Goal: Task Accomplishment & Management: Use online tool/utility

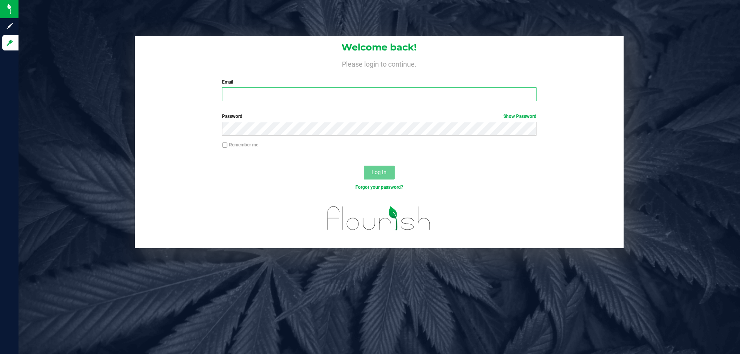
click at [276, 92] on input "Email" at bounding box center [379, 94] width 314 height 14
type input "nosmith@liveparallel.com"
click at [364, 166] on button "Log In" at bounding box center [379, 173] width 31 height 14
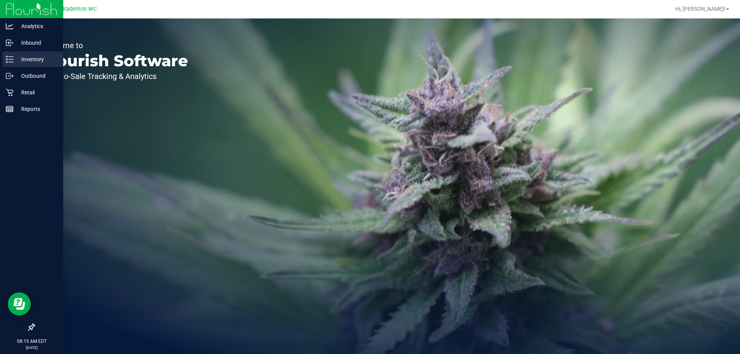
click at [24, 62] on p "Inventory" at bounding box center [36, 59] width 46 height 9
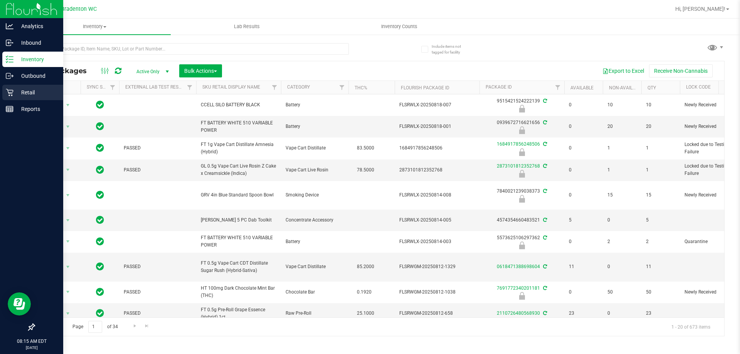
click at [42, 92] on p "Retail" at bounding box center [36, 92] width 46 height 9
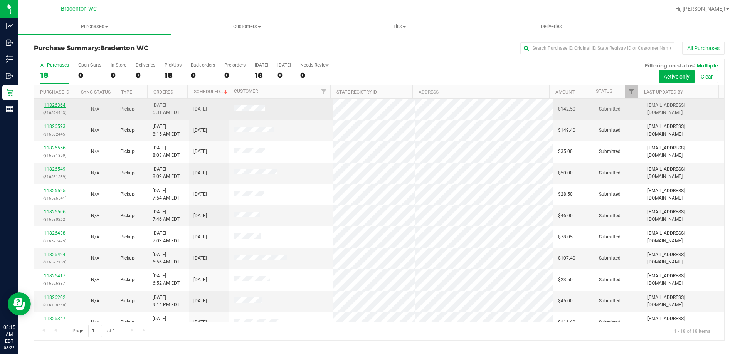
click at [60, 104] on link "11826364" at bounding box center [55, 105] width 22 height 5
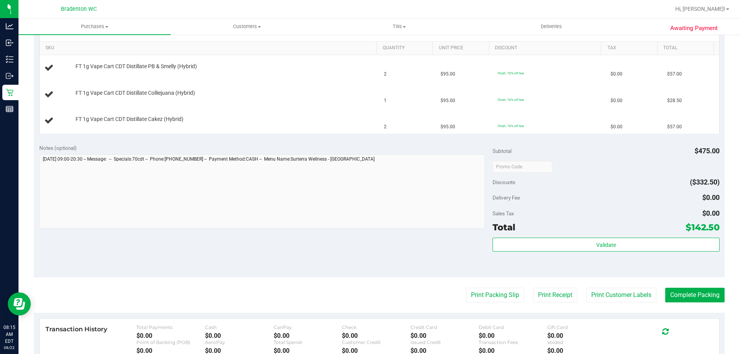
scroll to position [193, 0]
click at [471, 289] on button "Print Packing Slip" at bounding box center [495, 294] width 58 height 15
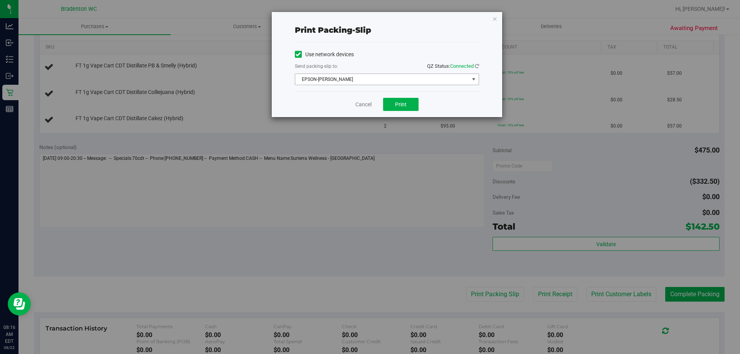
click at [371, 71] on div "Send packing-slip to: QZ Status: Connected" at bounding box center [387, 67] width 184 height 10
click at [372, 79] on span "EPSON-HUBIE-BERTIE" at bounding box center [382, 79] width 174 height 11
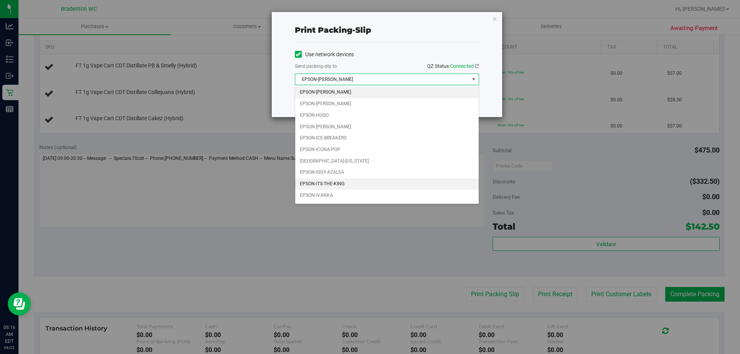
click at [347, 181] on li "EPSON-ITS-THE-KING" at bounding box center [386, 184] width 183 height 12
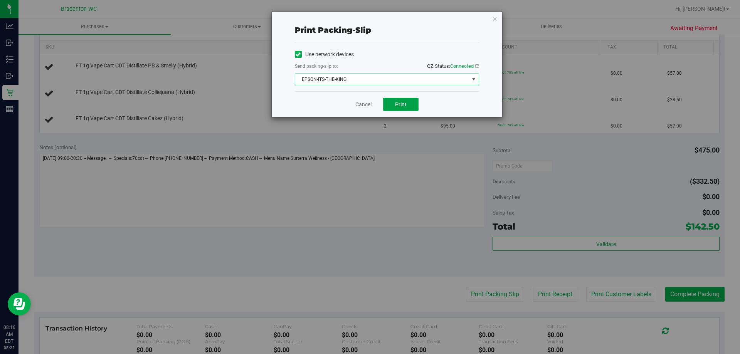
click at [395, 108] on button "Print" at bounding box center [400, 104] width 35 height 13
click at [494, 18] on icon "button" at bounding box center [494, 18] width 5 height 9
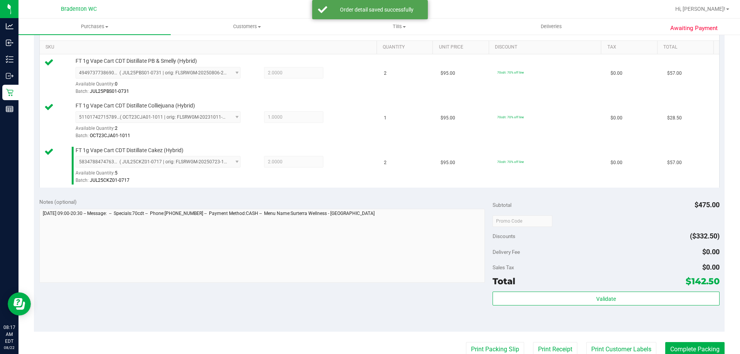
scroll to position [271, 0]
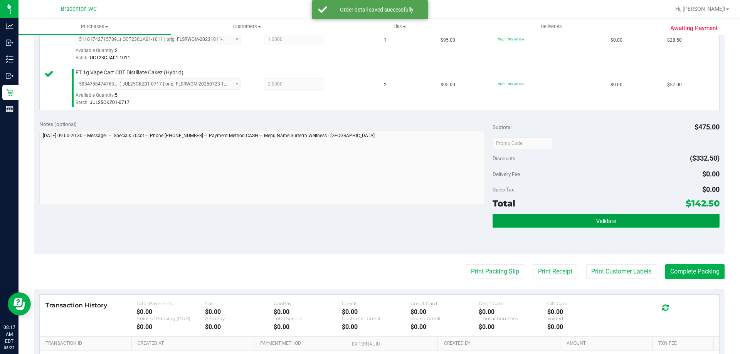
click at [580, 223] on button "Validate" at bounding box center [606, 221] width 227 height 14
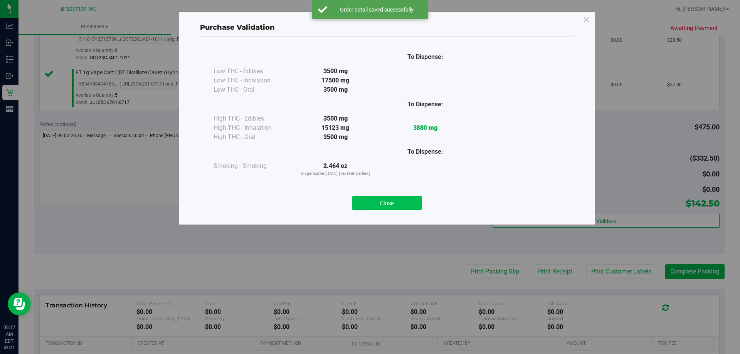
click at [389, 203] on button "Close" at bounding box center [387, 203] width 70 height 14
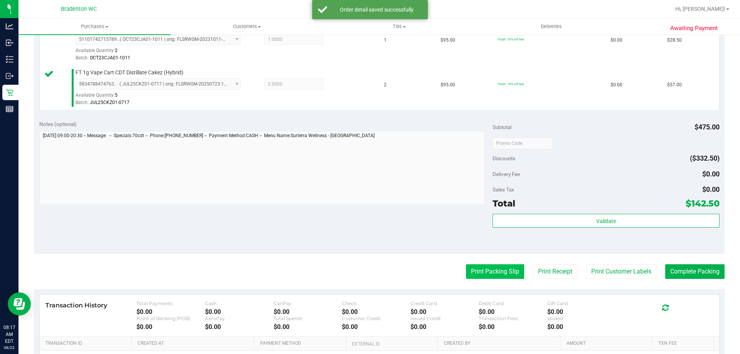
click at [499, 265] on button "Print Packing Slip" at bounding box center [495, 271] width 58 height 15
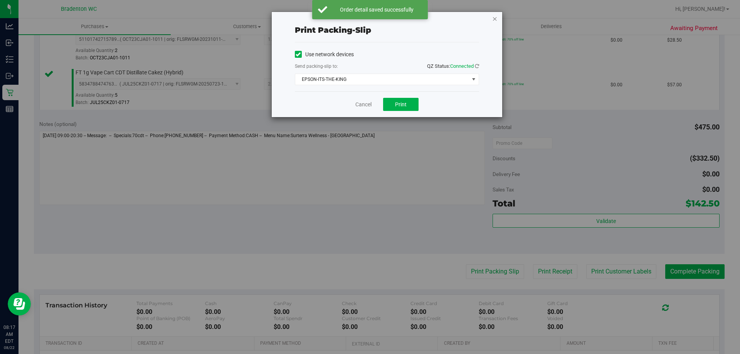
click at [493, 18] on icon "button" at bounding box center [494, 18] width 5 height 9
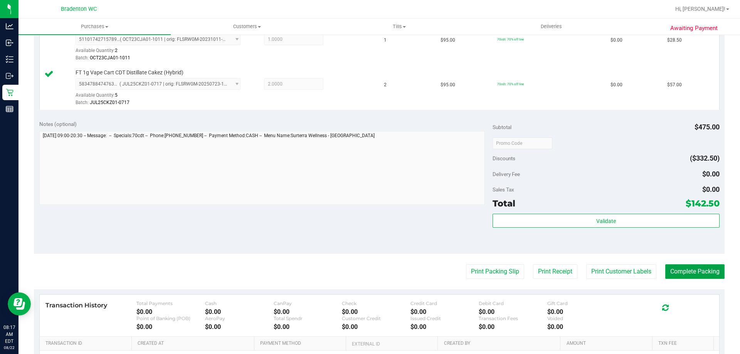
click at [675, 269] on button "Complete Packing" at bounding box center [694, 271] width 59 height 15
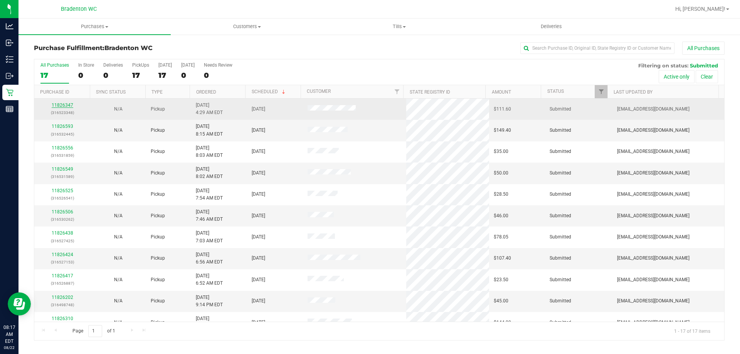
click at [64, 104] on link "11826347" at bounding box center [63, 105] width 22 height 5
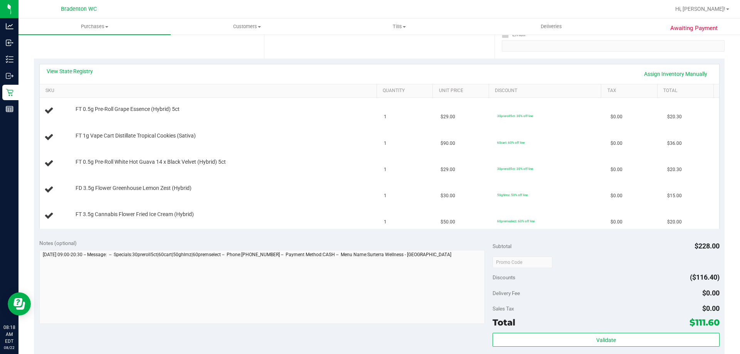
scroll to position [231, 0]
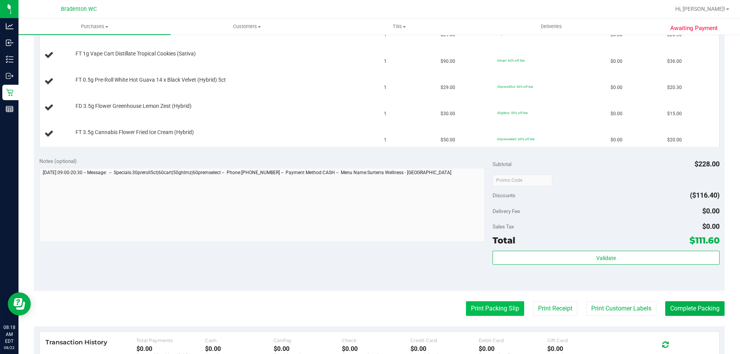
click at [492, 306] on button "Print Packing Slip" at bounding box center [495, 308] width 58 height 15
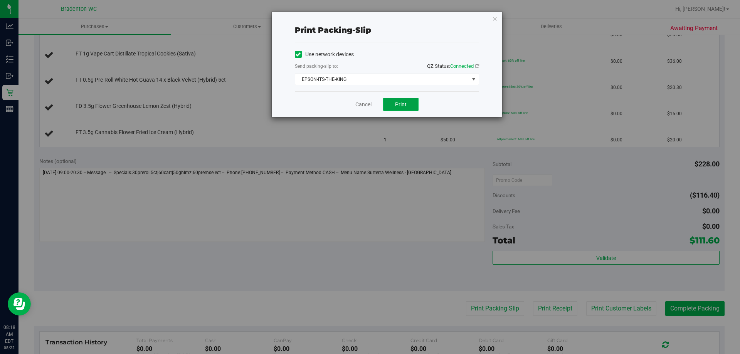
click at [397, 101] on button "Print" at bounding box center [400, 104] width 35 height 13
click at [508, 17] on div "Print packing-slip Use network devices Send packing-slip to: QZ Status: Connect…" at bounding box center [373, 177] width 746 height 354
click at [481, 27] on div "Print packing-slip Use network devices Send packing-slip to: QZ Status: Connect…" at bounding box center [387, 64] width 230 height 105
click at [493, 18] on icon "button" at bounding box center [494, 18] width 5 height 9
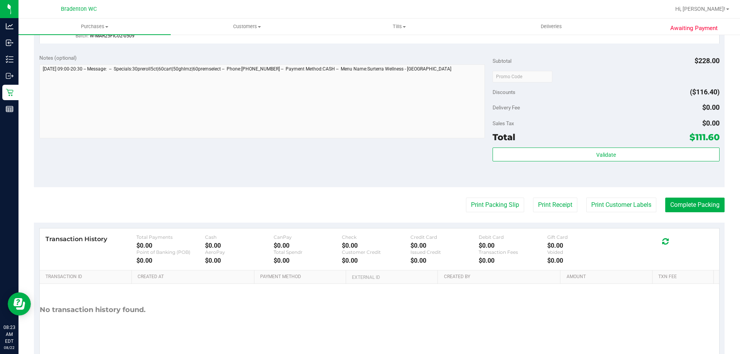
scroll to position [435, 0]
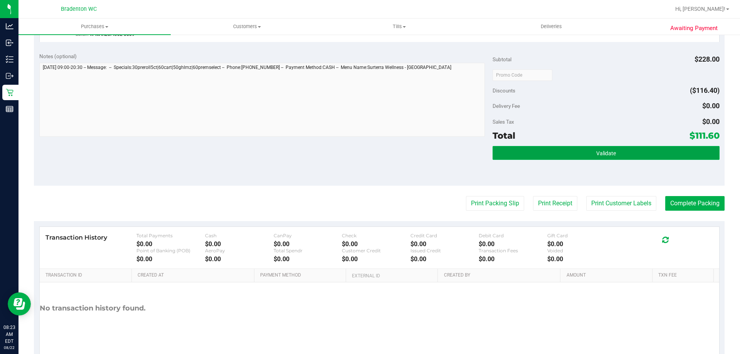
click at [666, 148] on button "Validate" at bounding box center [606, 153] width 227 height 14
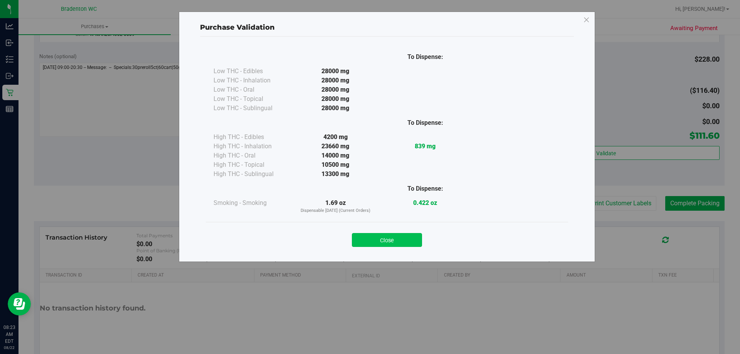
click at [401, 244] on button "Close" at bounding box center [387, 240] width 70 height 14
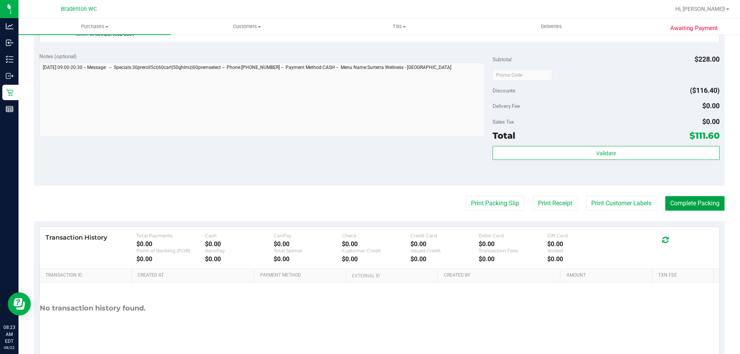
click at [683, 200] on button "Complete Packing" at bounding box center [694, 203] width 59 height 15
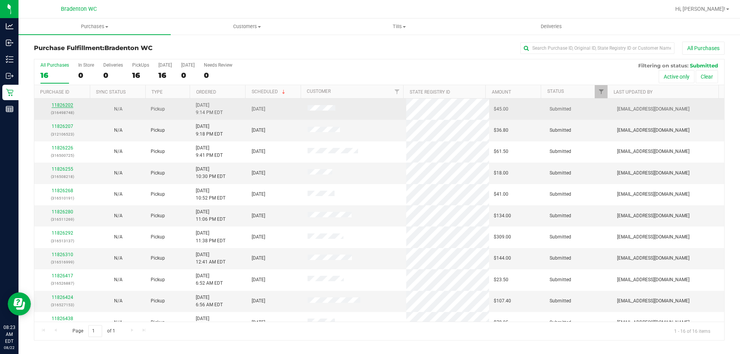
click at [66, 107] on link "11826202" at bounding box center [63, 105] width 22 height 5
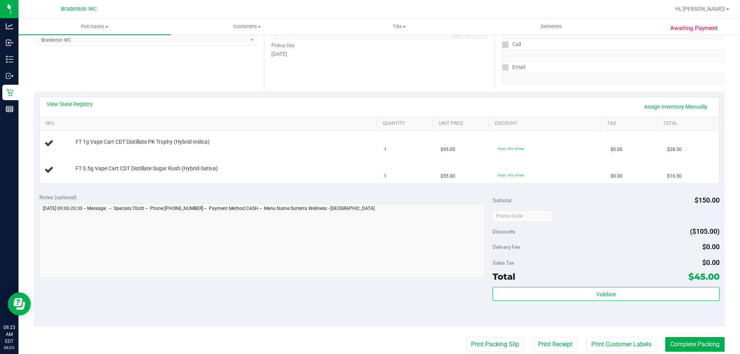
scroll to position [116, 0]
click at [90, 105] on link "View State Registry" at bounding box center [70, 105] width 46 height 8
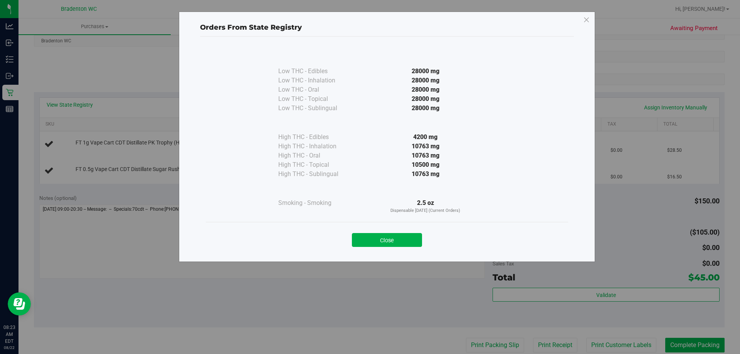
click at [377, 244] on button "Close" at bounding box center [387, 240] width 70 height 14
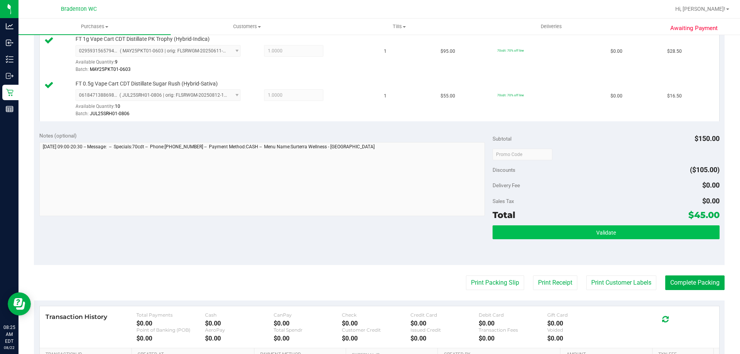
scroll to position [246, 0]
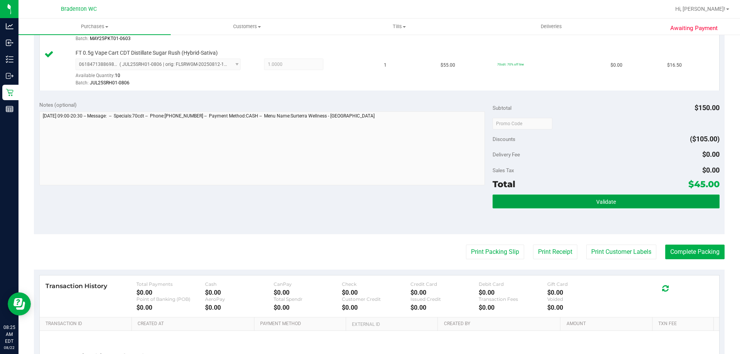
click at [567, 197] on button "Validate" at bounding box center [606, 202] width 227 height 14
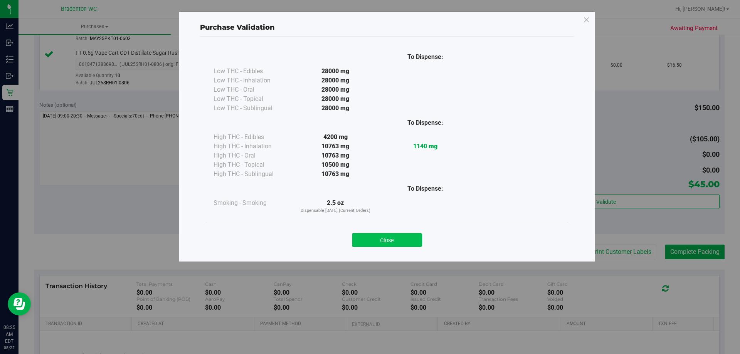
click at [415, 241] on button "Close" at bounding box center [387, 240] width 70 height 14
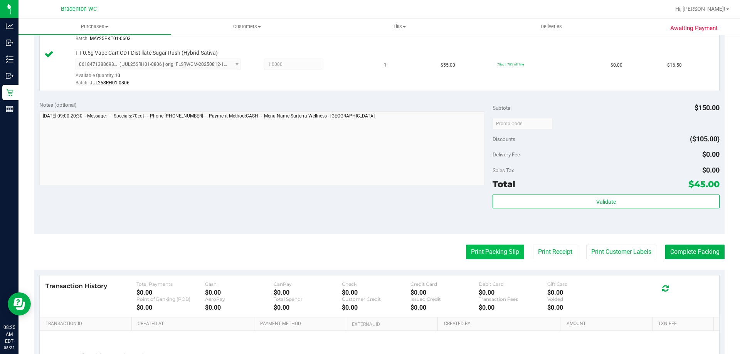
click at [499, 258] on button "Print Packing Slip" at bounding box center [495, 252] width 58 height 15
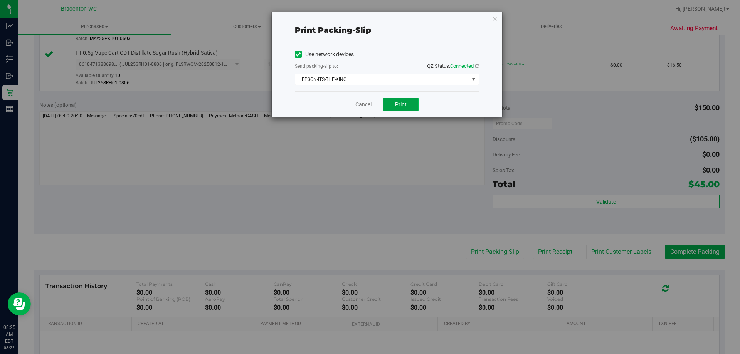
click at [407, 99] on button "Print" at bounding box center [400, 104] width 35 height 13
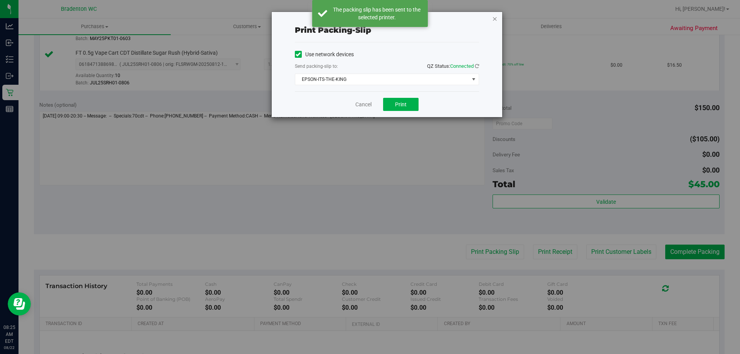
click at [495, 20] on icon "button" at bounding box center [494, 18] width 5 height 9
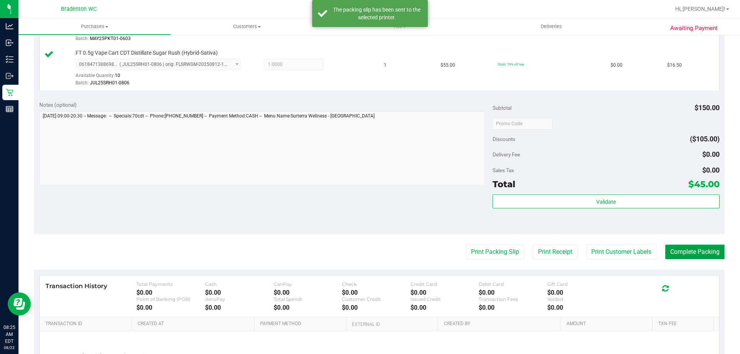
click at [694, 258] on button "Complete Packing" at bounding box center [694, 252] width 59 height 15
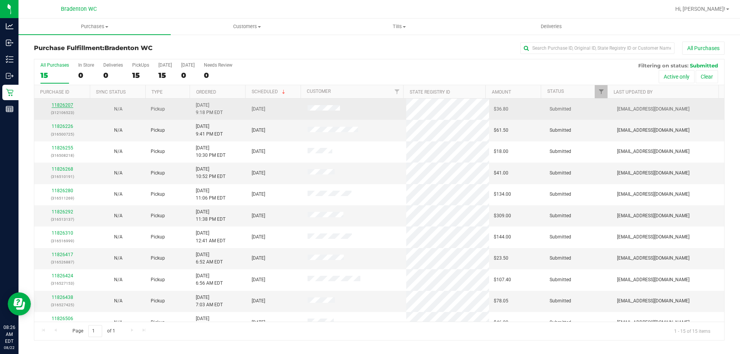
click at [66, 105] on link "11826207" at bounding box center [63, 105] width 22 height 5
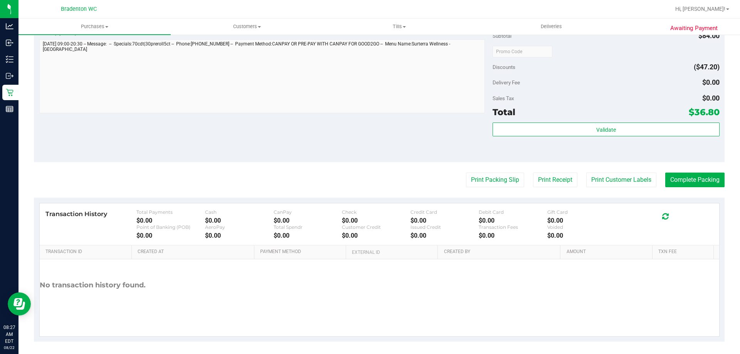
scroll to position [284, 0]
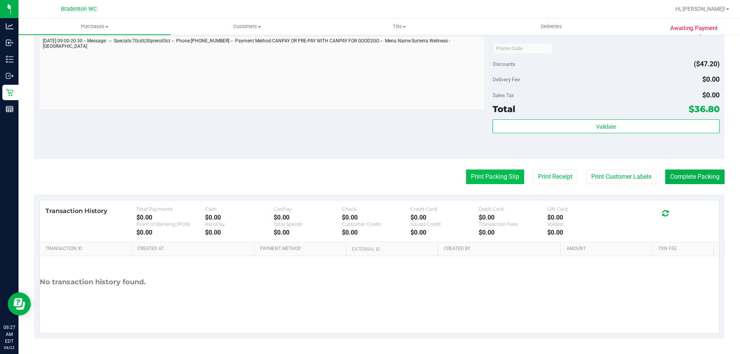
click at [482, 172] on button "Print Packing Slip" at bounding box center [495, 177] width 58 height 15
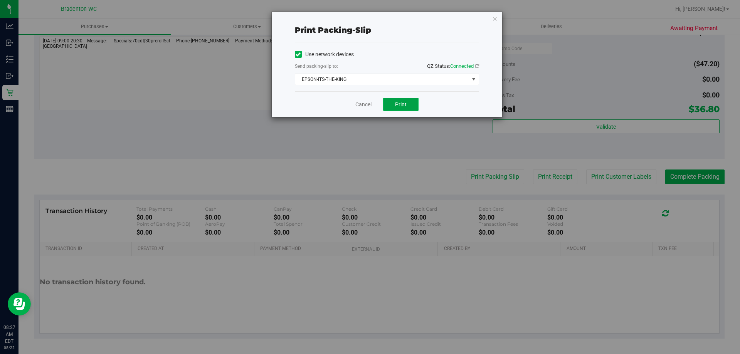
click at [402, 110] on button "Print" at bounding box center [400, 104] width 35 height 13
click at [495, 16] on icon "button" at bounding box center [494, 18] width 5 height 9
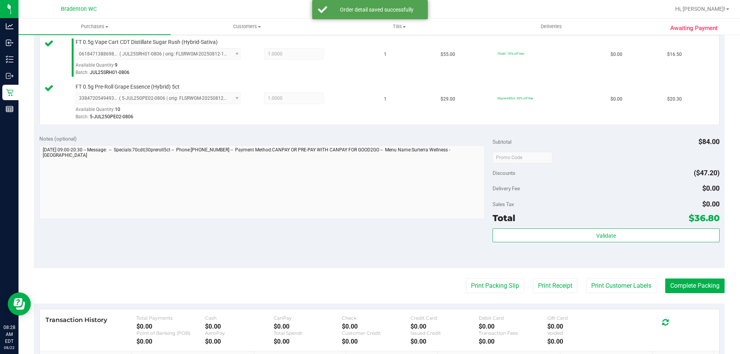
scroll to position [210, 0]
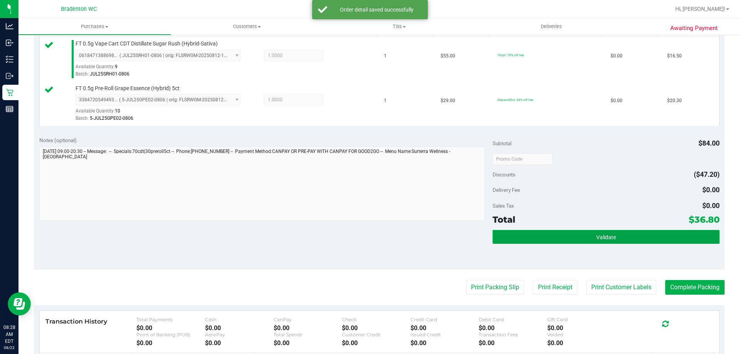
click at [611, 240] on span "Validate" at bounding box center [606, 237] width 20 height 6
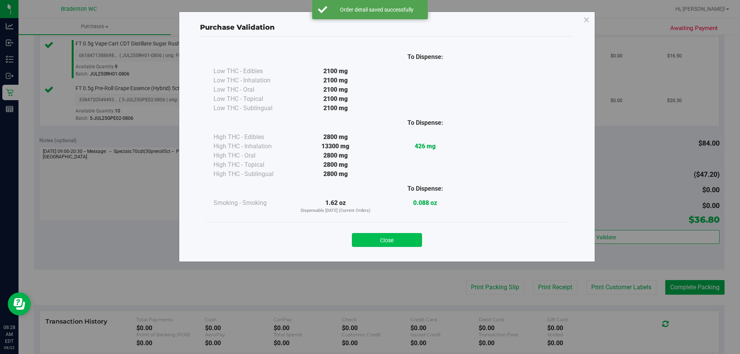
click at [399, 239] on button "Close" at bounding box center [387, 240] width 70 height 14
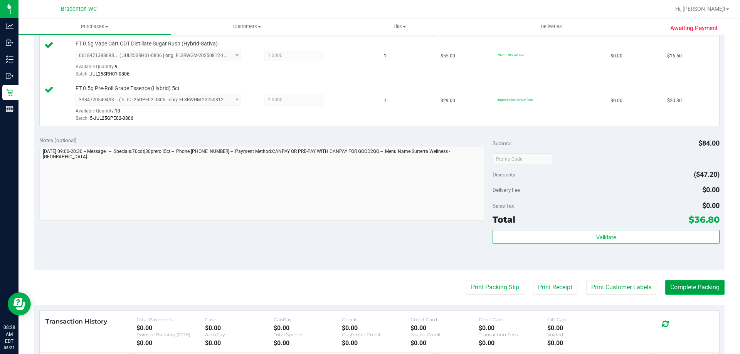
click at [691, 290] on button "Complete Packing" at bounding box center [694, 287] width 59 height 15
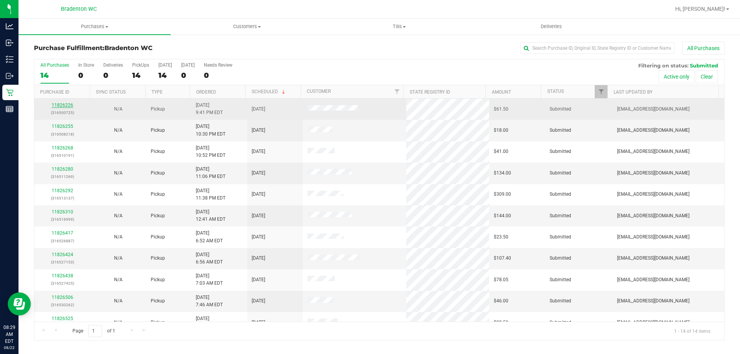
click at [67, 104] on link "11826226" at bounding box center [63, 105] width 22 height 5
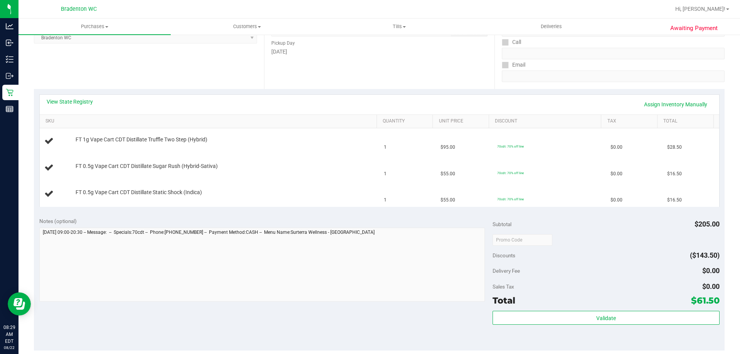
scroll to position [154, 0]
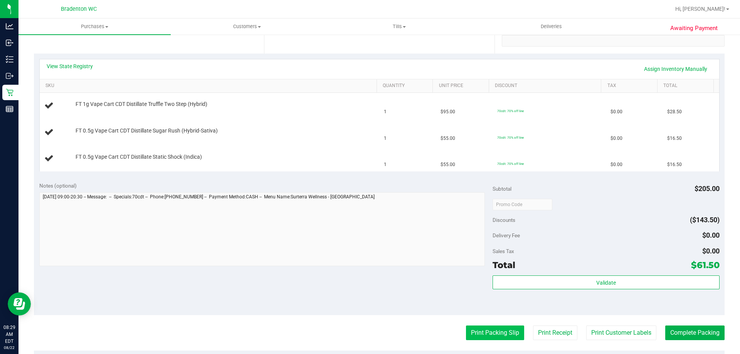
click at [483, 333] on button "Print Packing Slip" at bounding box center [495, 333] width 58 height 15
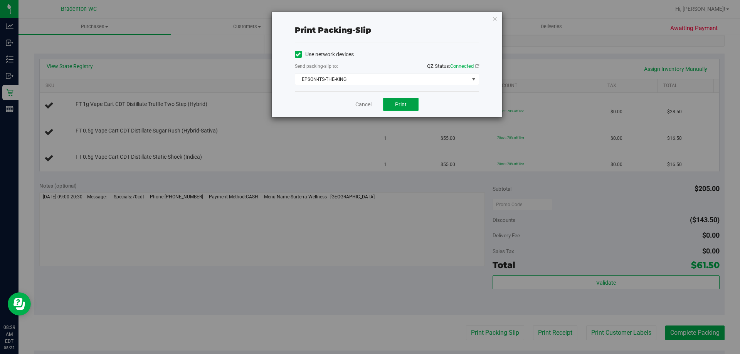
click at [405, 101] on span "Print" at bounding box center [401, 104] width 12 height 6
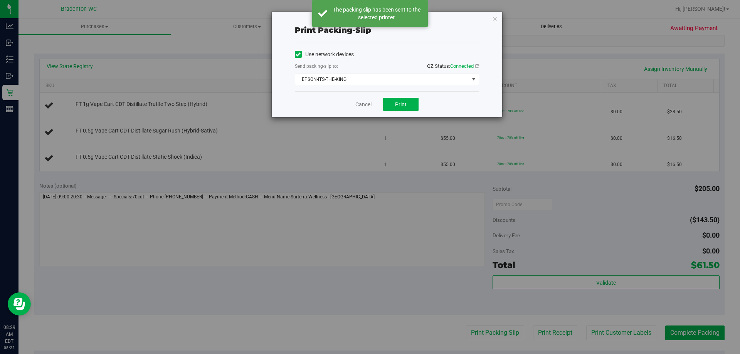
drag, startPoint x: 494, startPoint y: 20, endPoint x: 500, endPoint y: 21, distance: 5.5
click at [495, 20] on icon "button" at bounding box center [494, 18] width 5 height 9
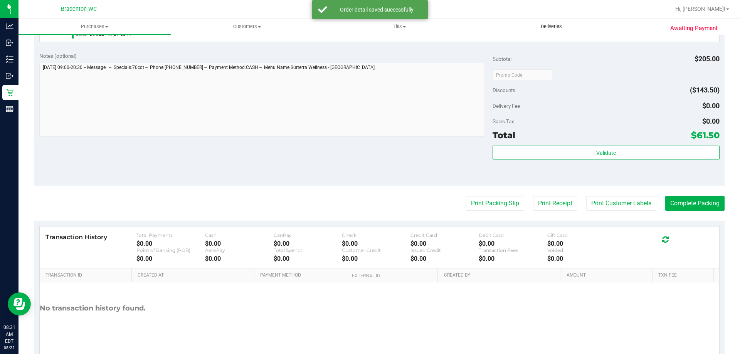
scroll to position [341, 0]
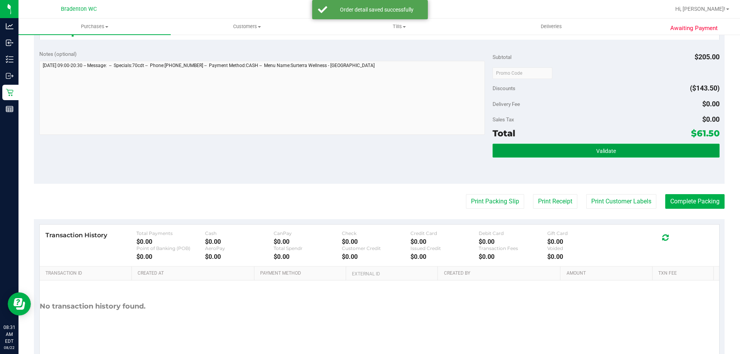
click at [567, 155] on button "Validate" at bounding box center [606, 151] width 227 height 14
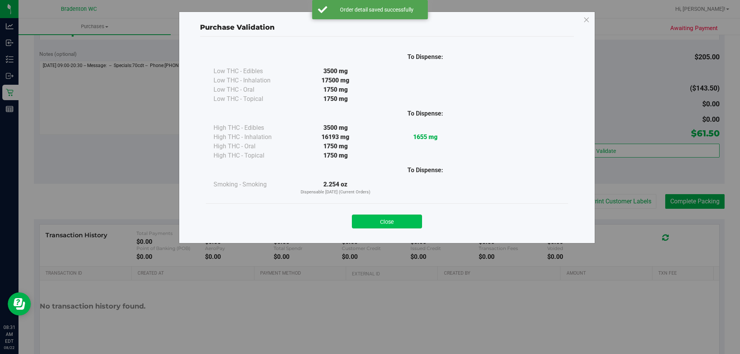
click at [398, 221] on button "Close" at bounding box center [387, 222] width 70 height 14
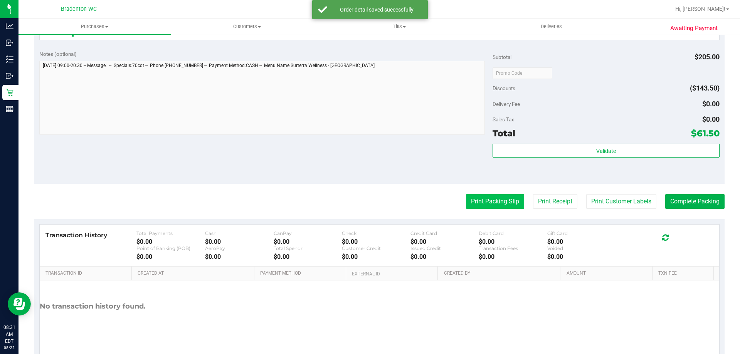
click at [490, 204] on button "Print Packing Slip" at bounding box center [495, 201] width 58 height 15
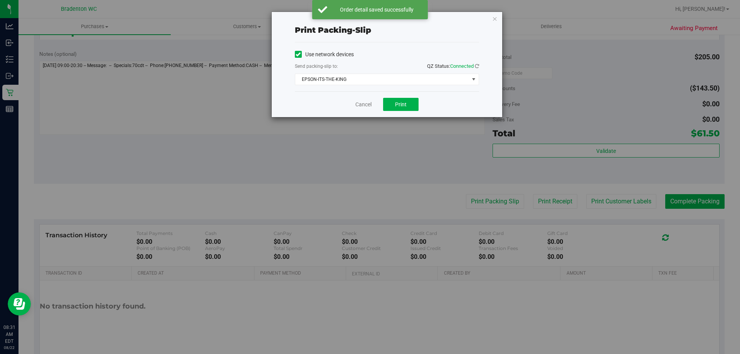
click at [506, 15] on div "Print packing-slip Use network devices Send packing-slip to: QZ Status: Connect…" at bounding box center [373, 177] width 746 height 354
click at [493, 19] on icon "button" at bounding box center [494, 18] width 5 height 9
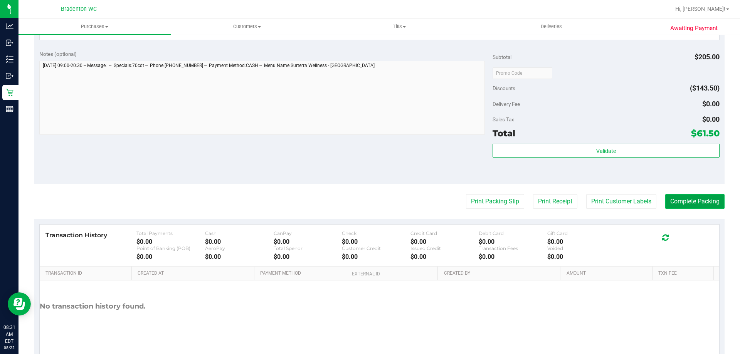
click at [688, 209] on button "Complete Packing" at bounding box center [694, 201] width 59 height 15
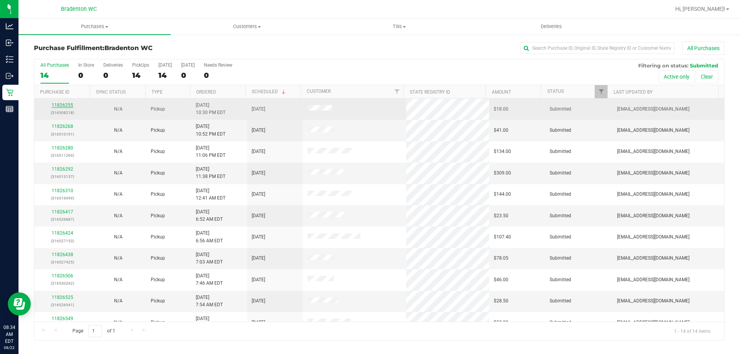
click at [67, 107] on link "11826255" at bounding box center [63, 105] width 22 height 5
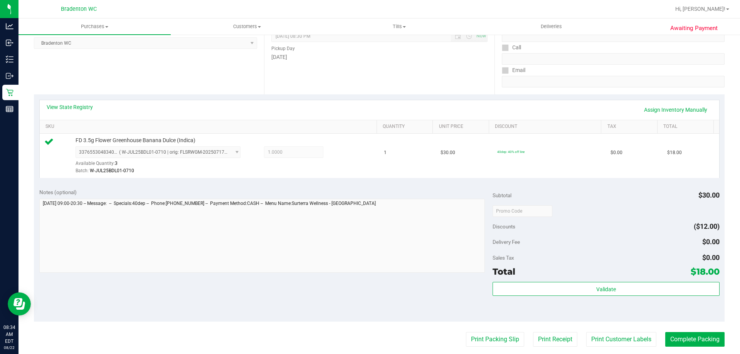
scroll to position [193, 0]
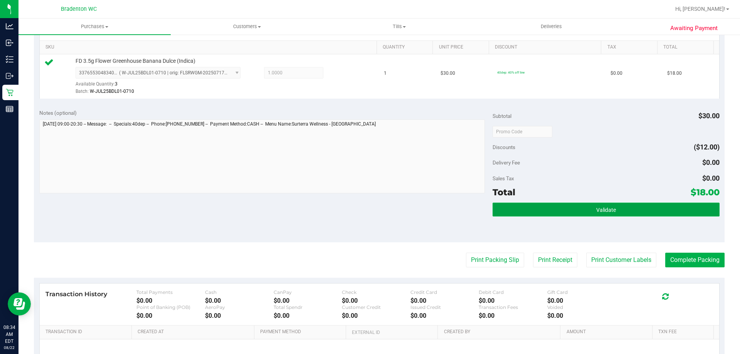
click at [521, 212] on button "Validate" at bounding box center [606, 210] width 227 height 14
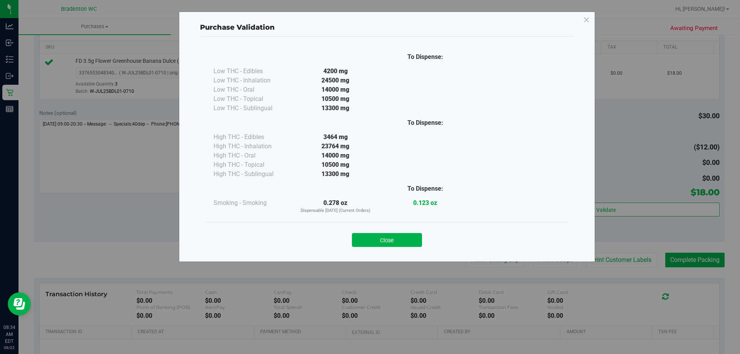
click at [402, 225] on div "Close" at bounding box center [387, 237] width 362 height 31
click at [414, 247] on button "Close" at bounding box center [387, 240] width 70 height 14
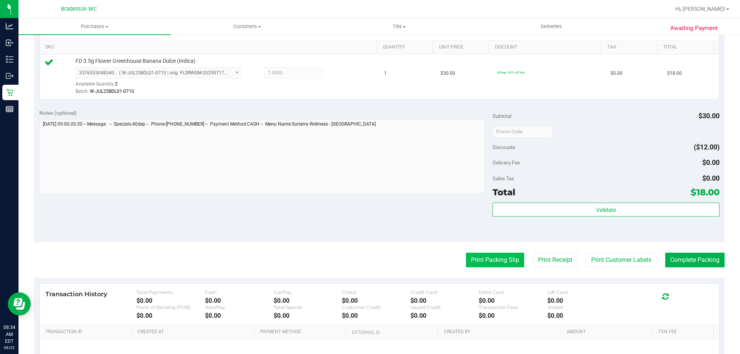
click at [487, 260] on button "Print Packing Slip" at bounding box center [495, 260] width 58 height 15
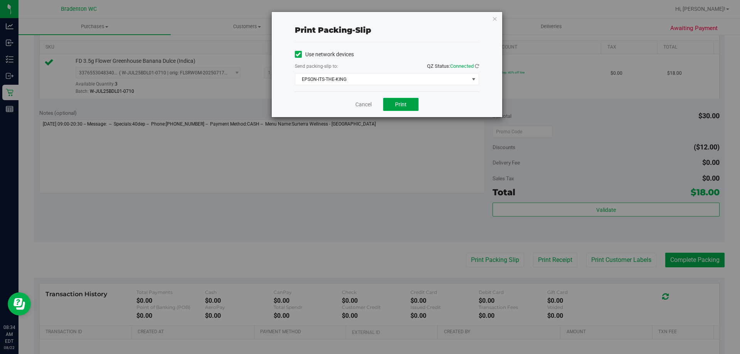
click at [408, 104] on button "Print" at bounding box center [400, 104] width 35 height 13
click at [493, 18] on icon "button" at bounding box center [494, 18] width 5 height 9
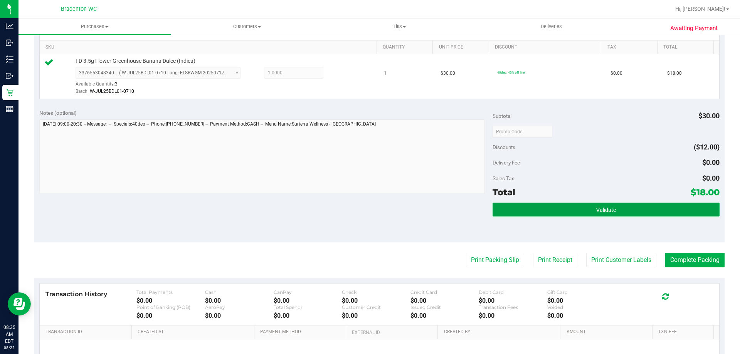
click at [640, 214] on button "Validate" at bounding box center [606, 210] width 227 height 14
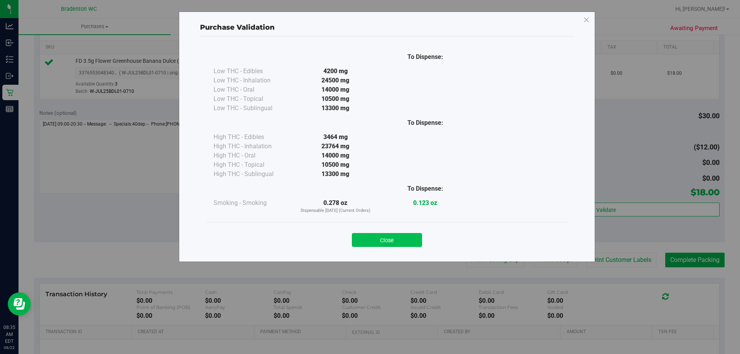
click at [407, 246] on button "Close" at bounding box center [387, 240] width 70 height 14
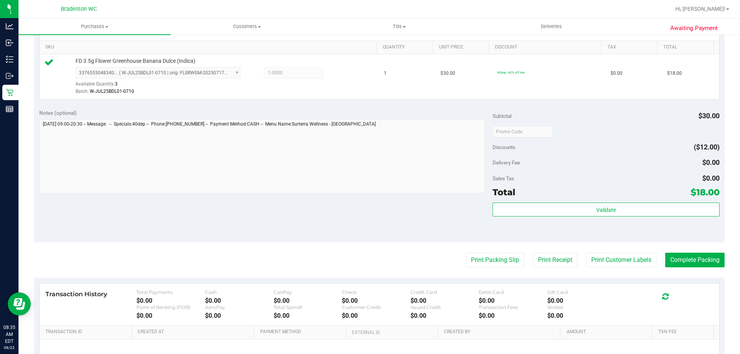
click at [691, 274] on purchase-details "Back Edit Purchase Cancel Purchase View Profile # 11826255 BioTrack ID: - Submi…" at bounding box center [379, 135] width 691 height 573
click at [676, 267] on button "Complete Packing" at bounding box center [694, 260] width 59 height 15
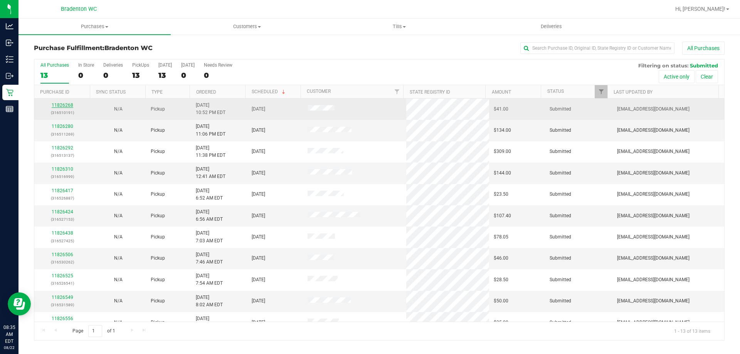
click at [67, 103] on link "11826268" at bounding box center [63, 105] width 22 height 5
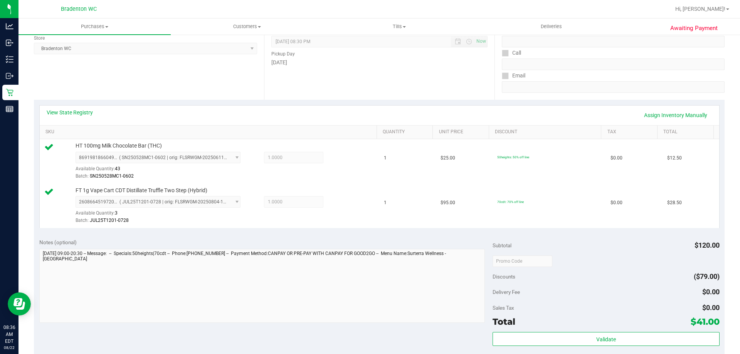
scroll to position [164, 0]
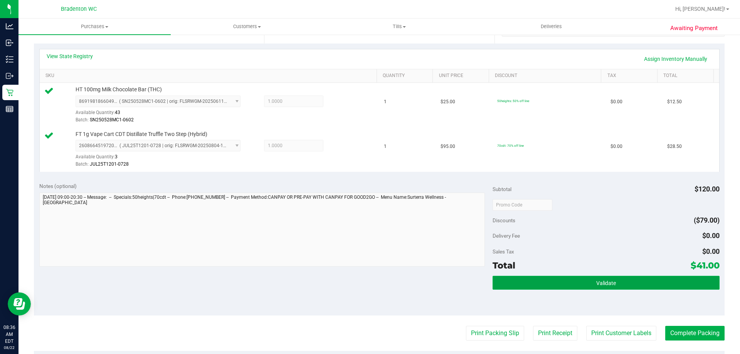
click at [530, 278] on button "Validate" at bounding box center [606, 283] width 227 height 14
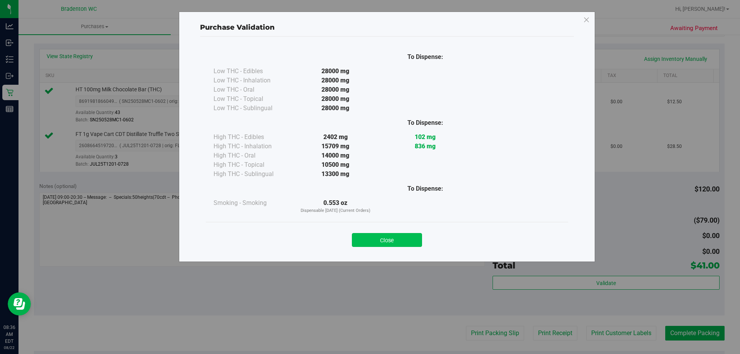
click at [400, 246] on button "Close" at bounding box center [387, 240] width 70 height 14
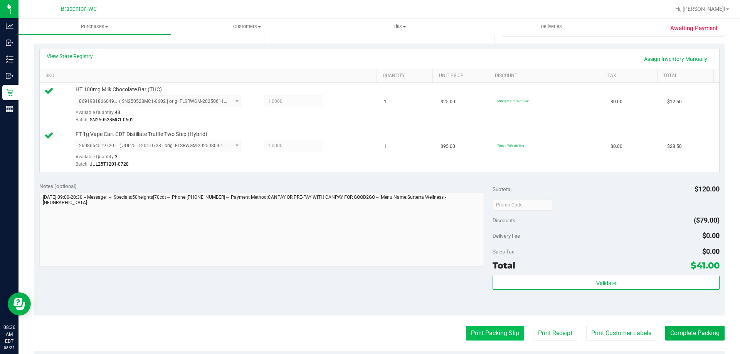
click at [493, 334] on button "Print Packing Slip" at bounding box center [495, 333] width 58 height 15
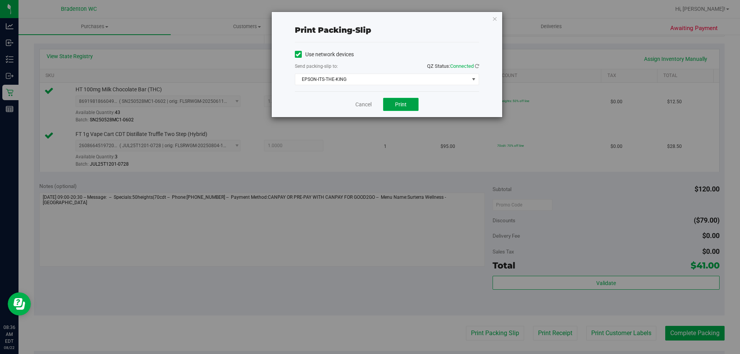
click at [416, 101] on button "Print" at bounding box center [400, 104] width 35 height 13
click at [497, 20] on icon "button" at bounding box center [494, 18] width 5 height 9
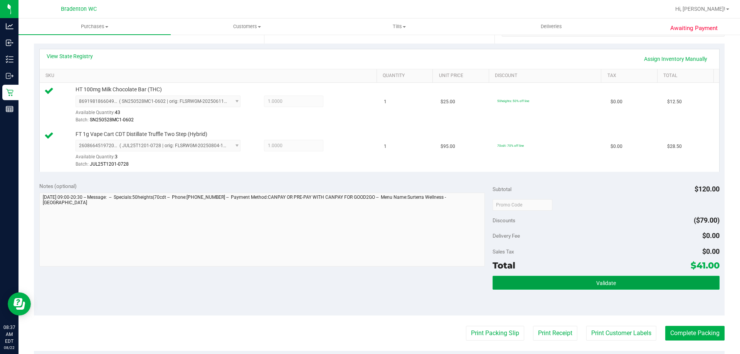
click at [592, 277] on button "Validate" at bounding box center [606, 283] width 227 height 14
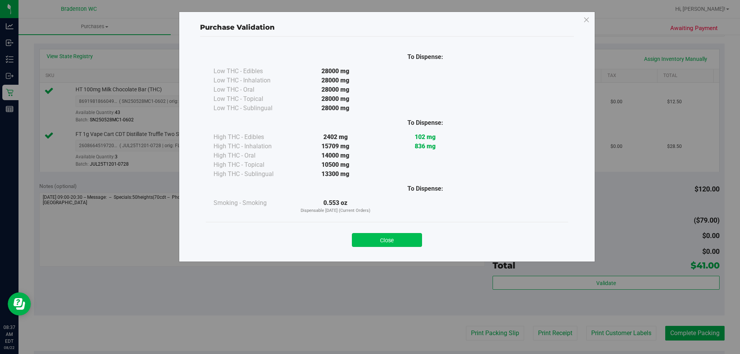
click at [387, 246] on button "Close" at bounding box center [387, 240] width 70 height 14
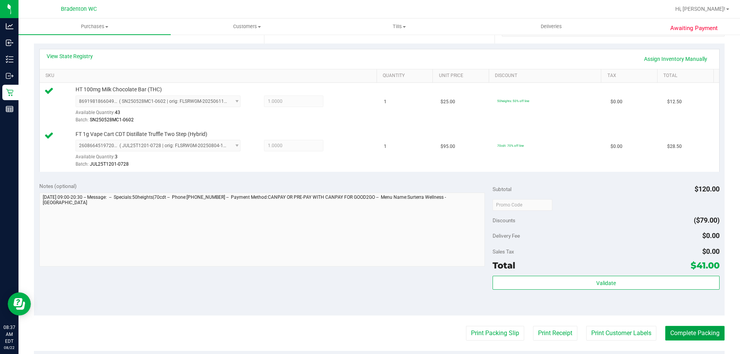
click at [707, 332] on button "Complete Packing" at bounding box center [694, 333] width 59 height 15
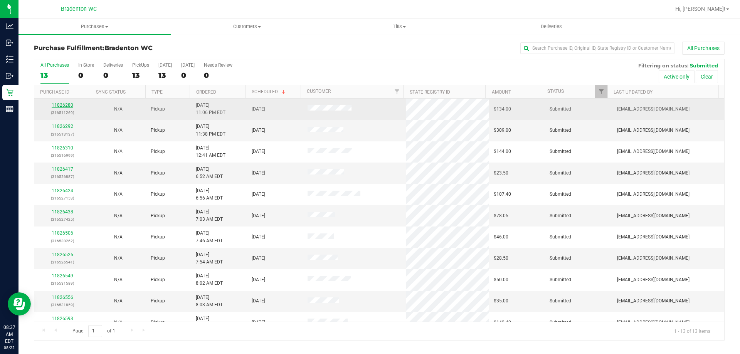
click at [65, 106] on link "11826280" at bounding box center [63, 105] width 22 height 5
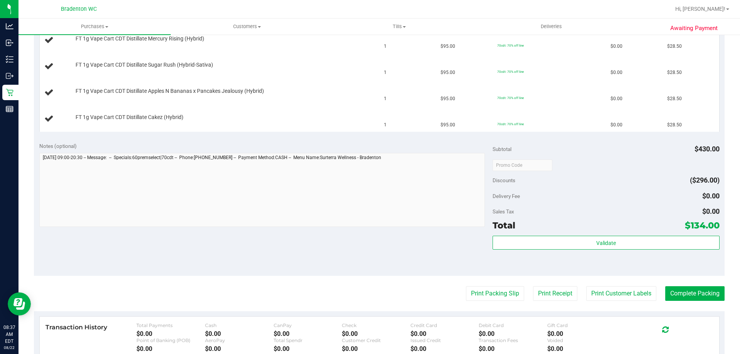
scroll to position [246, 0]
click at [496, 291] on button "Print Packing Slip" at bounding box center [495, 294] width 58 height 15
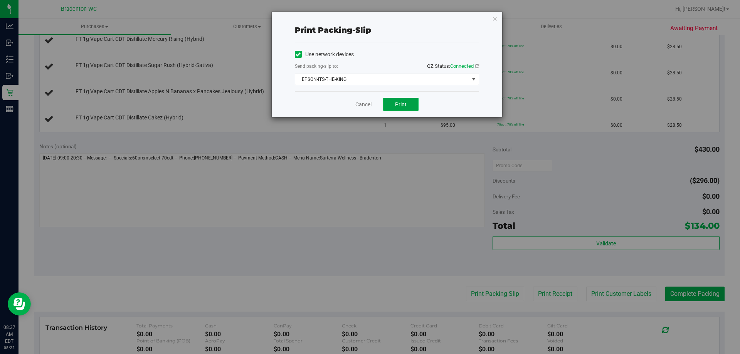
click at [402, 104] on span "Print" at bounding box center [401, 104] width 12 height 6
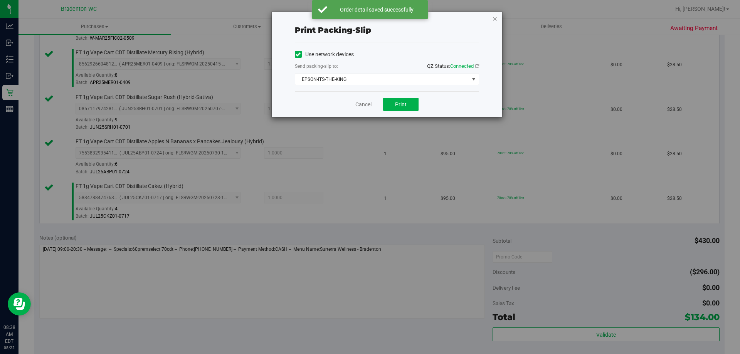
click at [492, 17] on icon "button" at bounding box center [494, 18] width 5 height 9
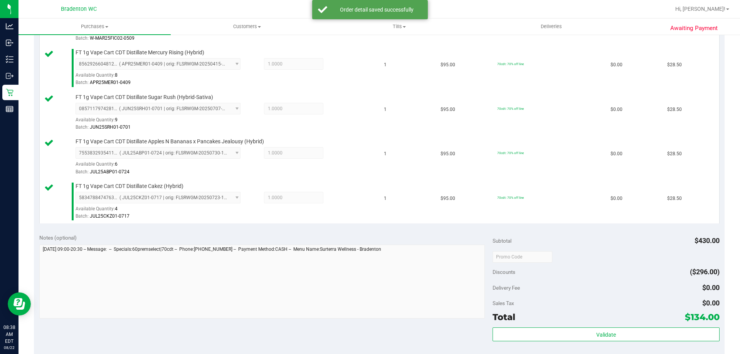
scroll to position [445, 0]
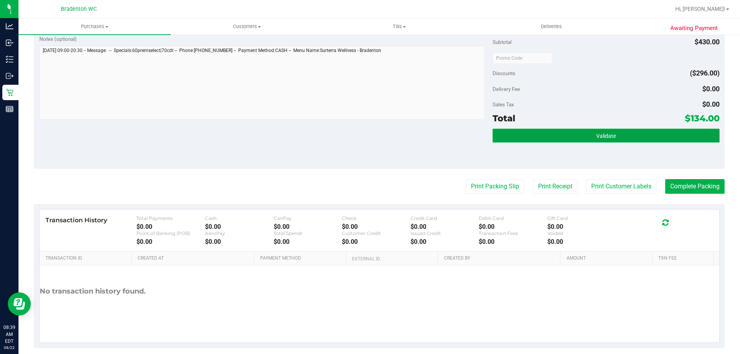
click at [666, 141] on button "Validate" at bounding box center [606, 136] width 227 height 14
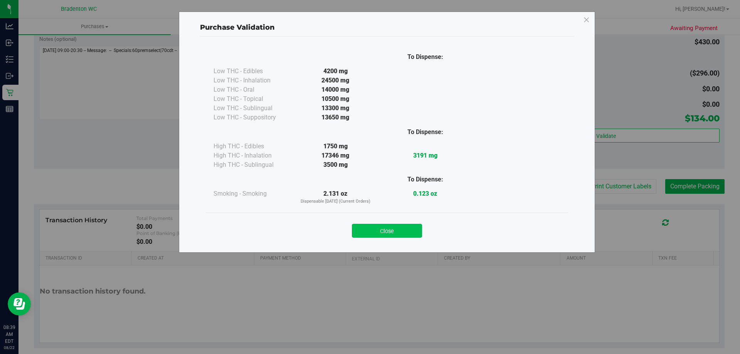
click at [407, 232] on button "Close" at bounding box center [387, 231] width 70 height 14
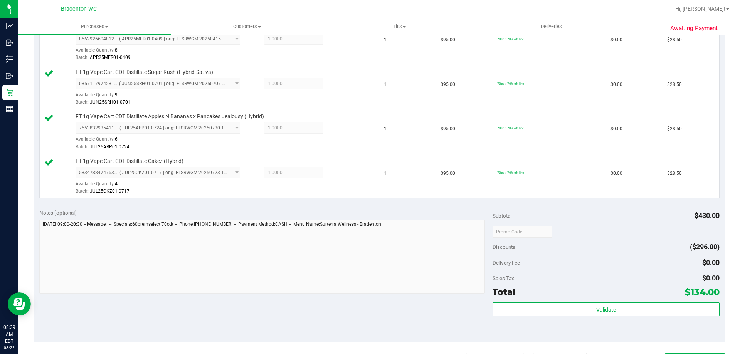
scroll to position [280, 0]
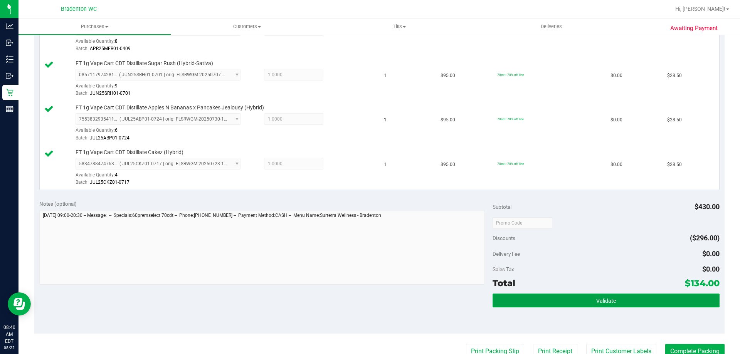
click at [588, 303] on button "Validate" at bounding box center [606, 301] width 227 height 14
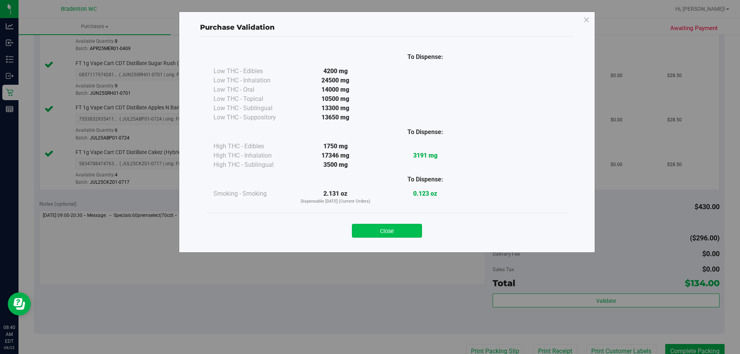
click at [405, 236] on button "Close" at bounding box center [387, 231] width 70 height 14
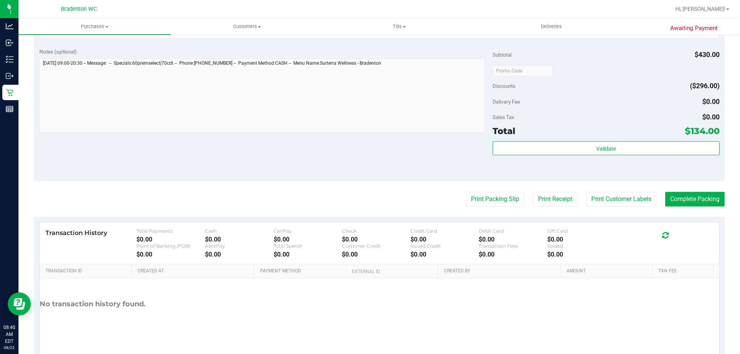
scroll to position [433, 0]
click at [703, 200] on button "Complete Packing" at bounding box center [694, 198] width 59 height 15
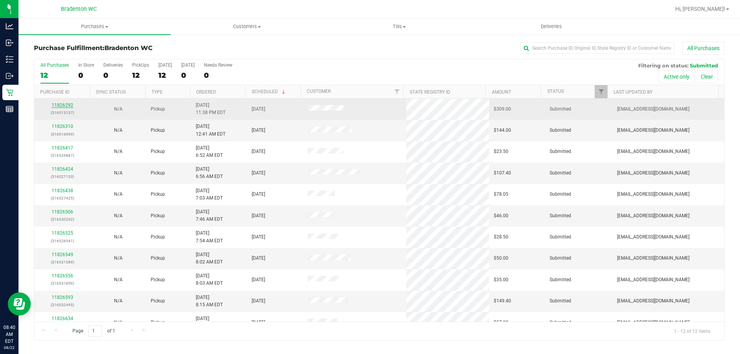
click at [62, 105] on link "11826292" at bounding box center [63, 105] width 22 height 5
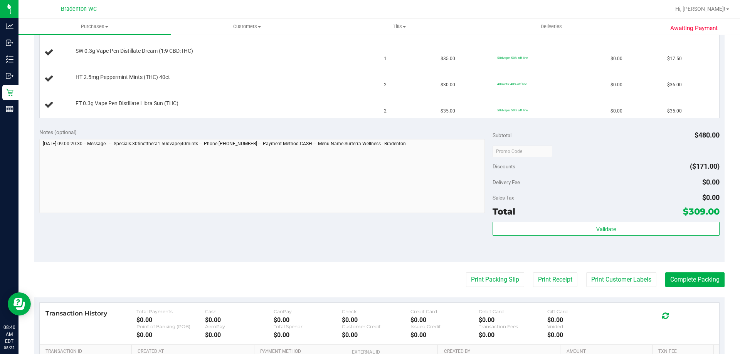
scroll to position [270, 0]
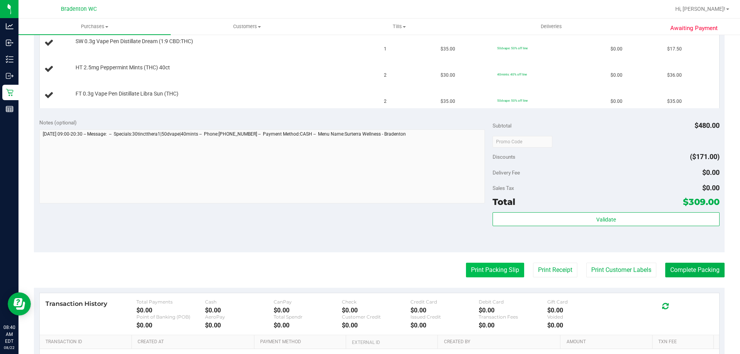
click at [479, 275] on purchase-details "Back Edit Purchase Cancel Purchase View Profile # 11826292 BioTrack ID: - Submi…" at bounding box center [379, 102] width 691 height 660
click at [479, 269] on button "Print Packing Slip" at bounding box center [495, 270] width 58 height 15
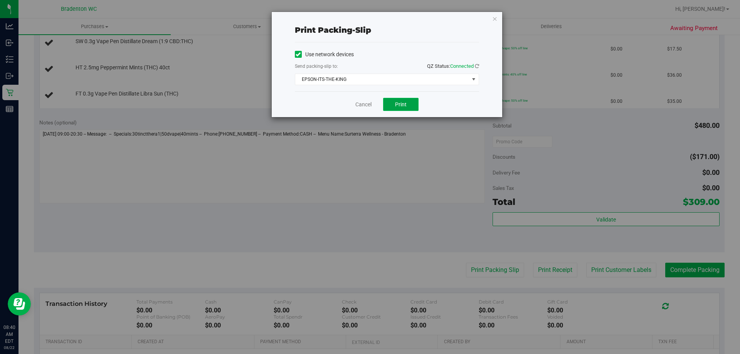
click at [409, 104] on button "Print" at bounding box center [400, 104] width 35 height 13
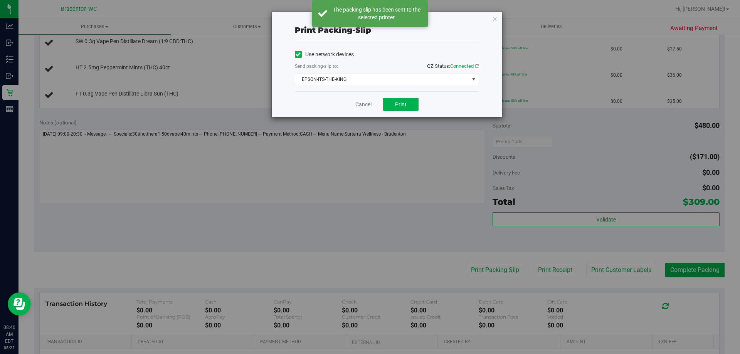
click at [497, 178] on div "Print packing-slip Use network devices Send packing-slip to: QZ Status: Connect…" at bounding box center [373, 177] width 746 height 354
drag, startPoint x: 493, startPoint y: 19, endPoint x: 476, endPoint y: 27, distance: 18.3
click at [493, 19] on icon "button" at bounding box center [494, 18] width 5 height 9
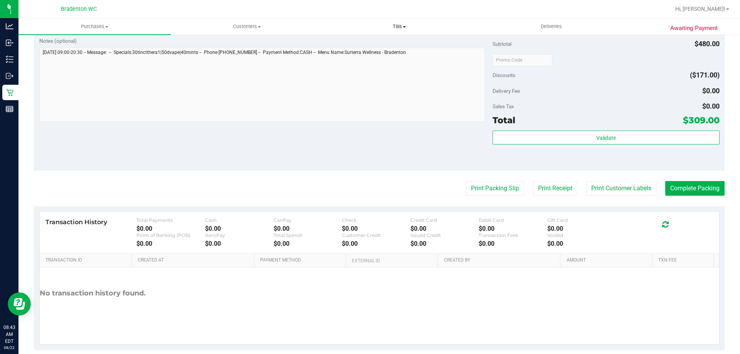
scroll to position [454, 0]
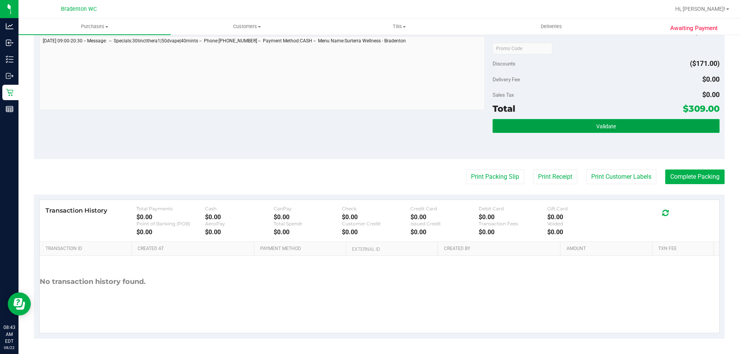
click at [600, 127] on span "Validate" at bounding box center [606, 126] width 20 height 6
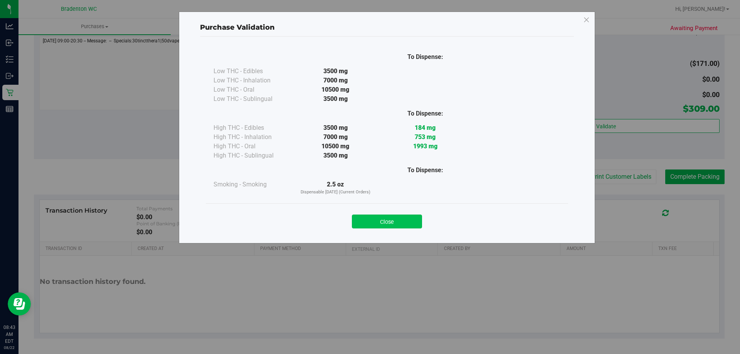
click at [403, 222] on button "Close" at bounding box center [387, 222] width 70 height 14
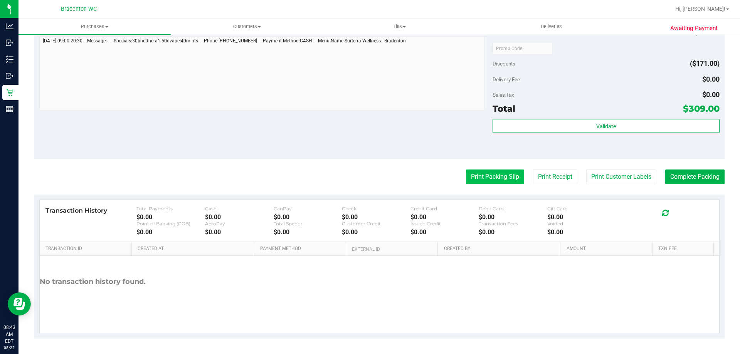
click at [503, 181] on button "Print Packing Slip" at bounding box center [495, 177] width 58 height 15
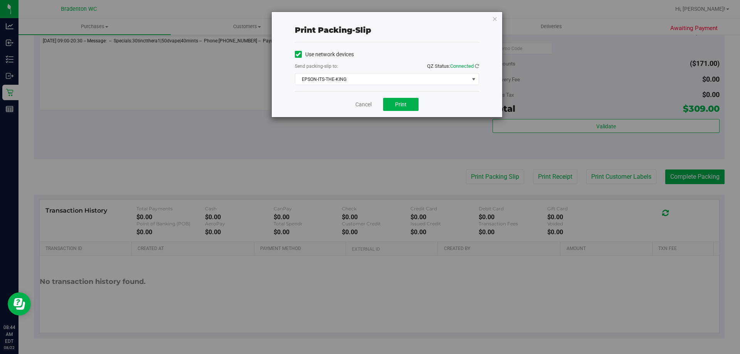
click at [505, 19] on div "Print packing-slip Use network devices Send packing-slip to: QZ Status: Connect…" at bounding box center [373, 177] width 746 height 354
click at [492, 21] on icon "button" at bounding box center [494, 18] width 5 height 9
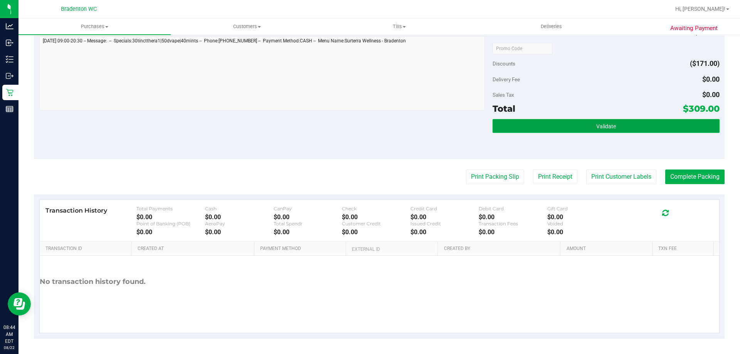
click at [537, 130] on button "Validate" at bounding box center [606, 126] width 227 height 14
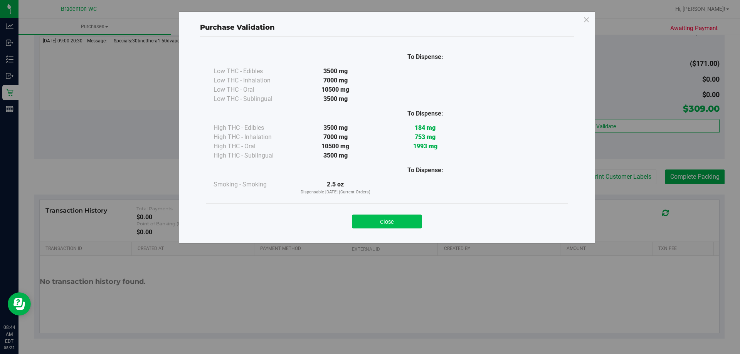
click at [406, 216] on button "Close" at bounding box center [387, 222] width 70 height 14
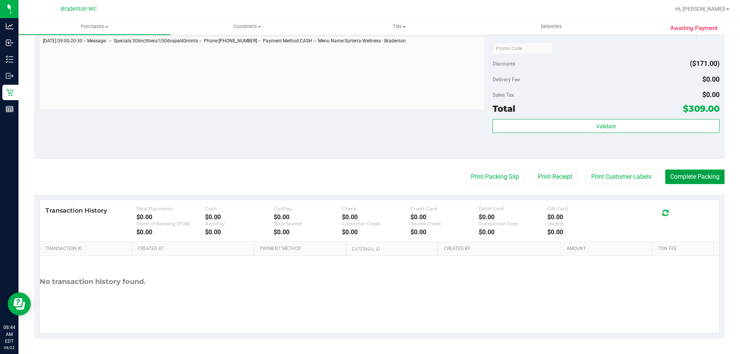
click at [714, 172] on button "Complete Packing" at bounding box center [694, 177] width 59 height 15
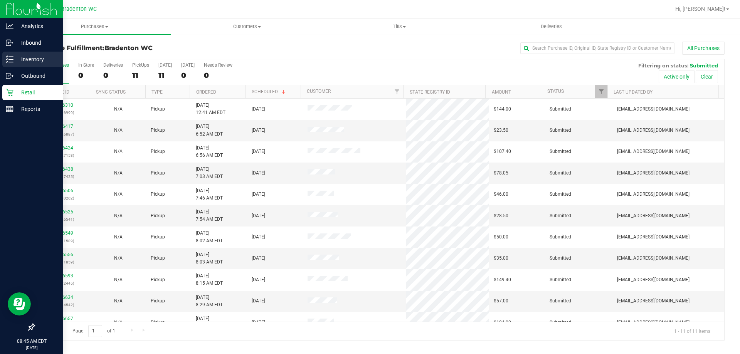
drag, startPoint x: 458, startPoint y: 22, endPoint x: 6, endPoint y: 64, distance: 454.1
click at [6, 64] on div "Inventory" at bounding box center [32, 59] width 61 height 15
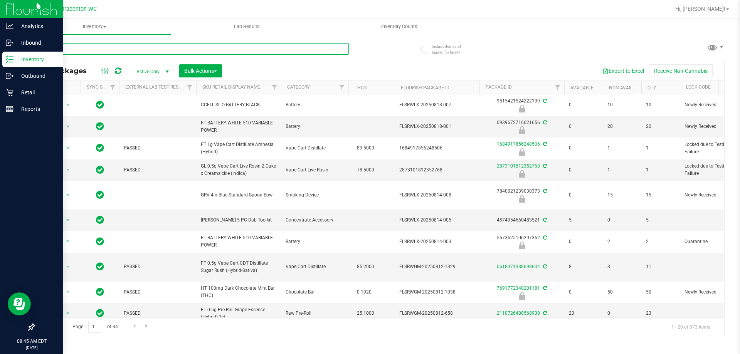
click at [94, 47] on input "text" at bounding box center [191, 49] width 315 height 12
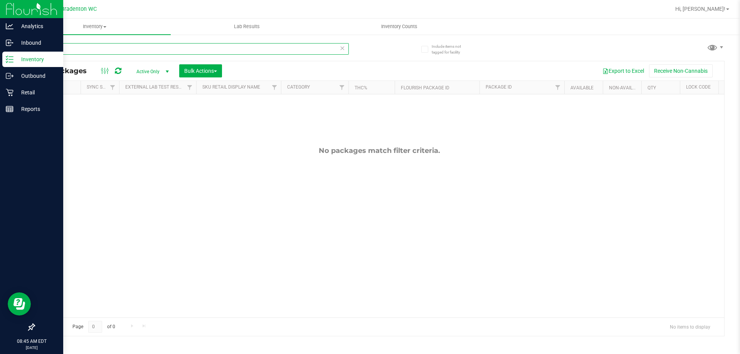
type input "9"
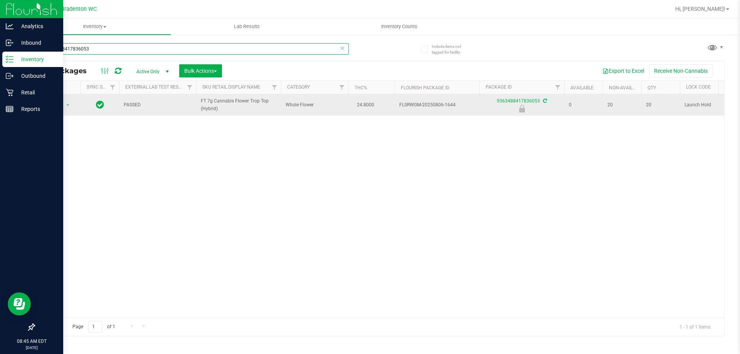
type input "9363488417836053"
click at [61, 99] on td "Action Action Edit attributes Global inventory Locate package Package audit log…" at bounding box center [57, 104] width 46 height 21
click at [65, 101] on span "select" at bounding box center [68, 105] width 10 height 11
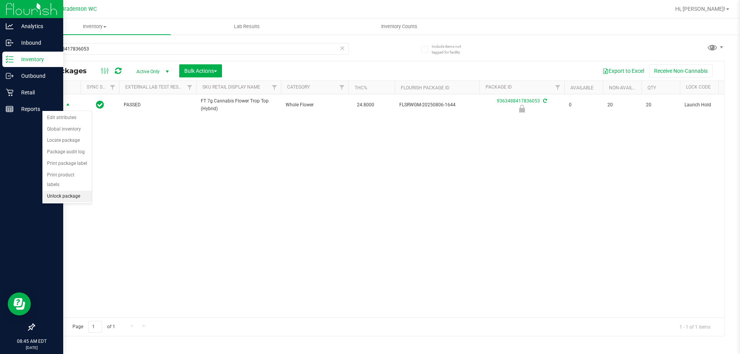
click at [76, 192] on li "Unlock package" at bounding box center [66, 197] width 49 height 12
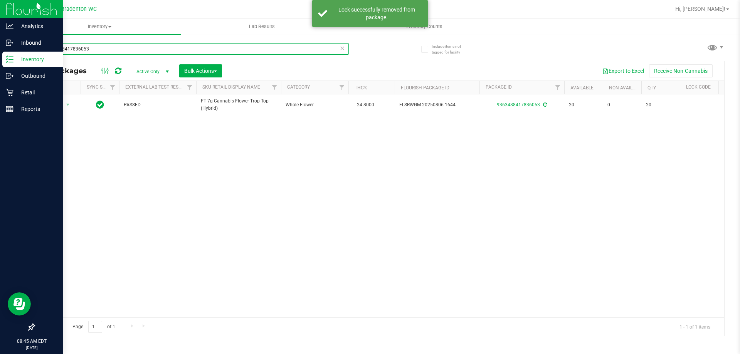
drag, startPoint x: 139, startPoint y: 46, endPoint x: 115, endPoint y: 49, distance: 24.1
click at [115, 49] on input "9363488417836053" at bounding box center [191, 49] width 315 height 12
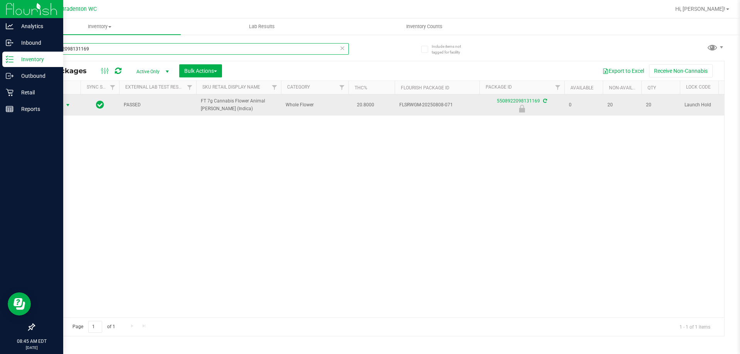
type input "5508922098131169"
click at [60, 105] on span "Action" at bounding box center [52, 105] width 21 height 11
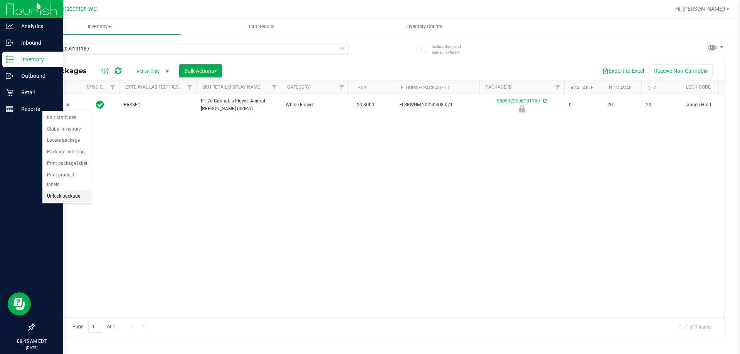
click at [68, 191] on li "Unlock package" at bounding box center [66, 197] width 49 height 12
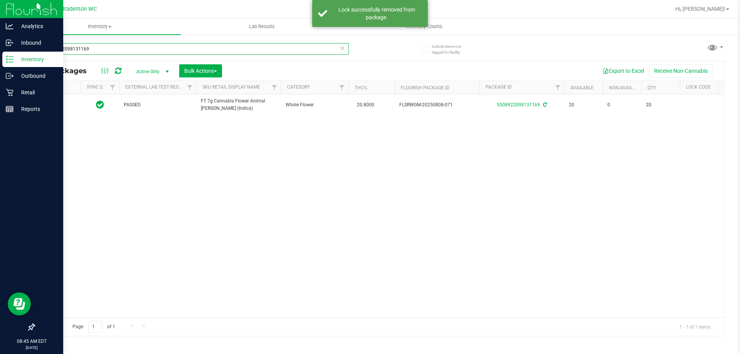
click at [99, 49] on input "5508922098131169" at bounding box center [191, 49] width 315 height 12
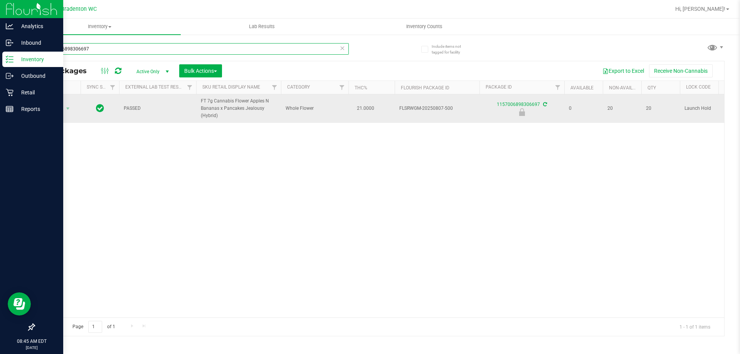
type input "1157006898306697"
click at [54, 107] on span "Action" at bounding box center [52, 108] width 21 height 11
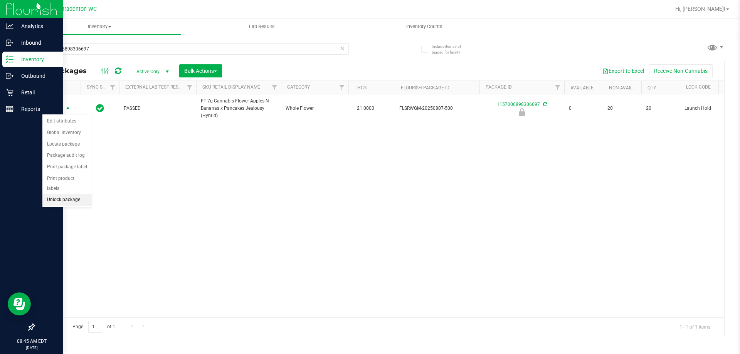
click at [78, 194] on li "Unlock package" at bounding box center [66, 200] width 49 height 12
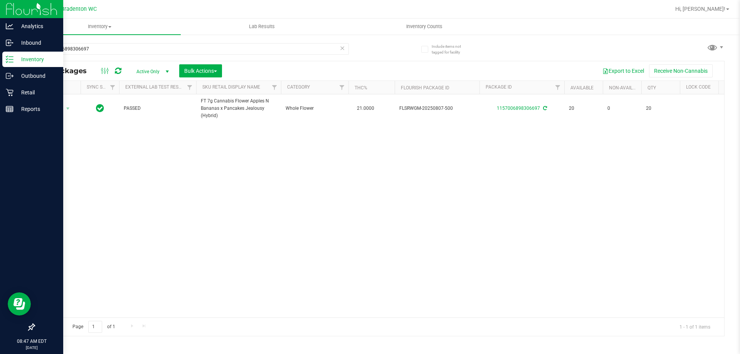
click at [342, 50] on icon at bounding box center [342, 47] width 5 height 9
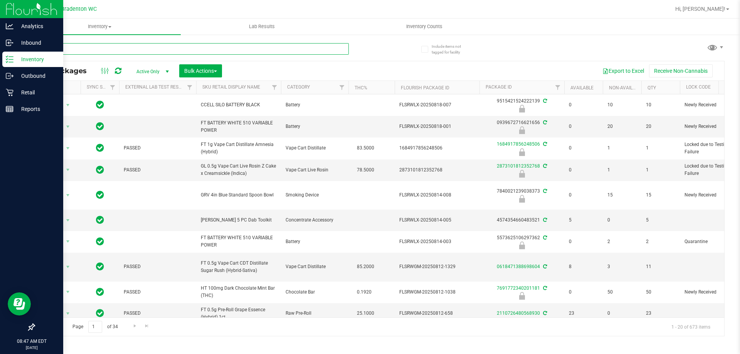
click at [122, 50] on input "text" at bounding box center [191, 49] width 315 height 12
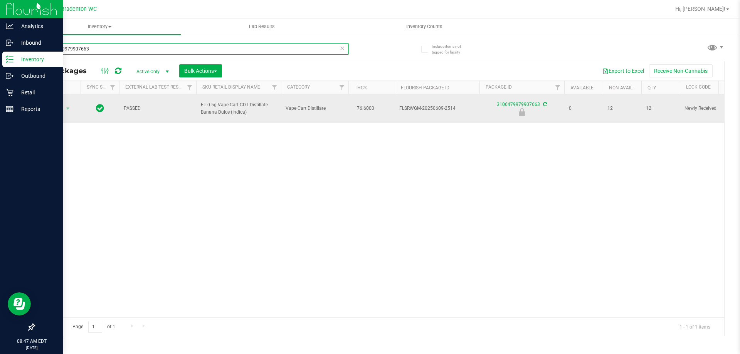
type input "3106479979907663"
click at [56, 114] on td "Action Action Edit attributes Global inventory Locate package Package audit log…" at bounding box center [57, 108] width 46 height 29
click at [58, 111] on span "Action" at bounding box center [52, 108] width 21 height 11
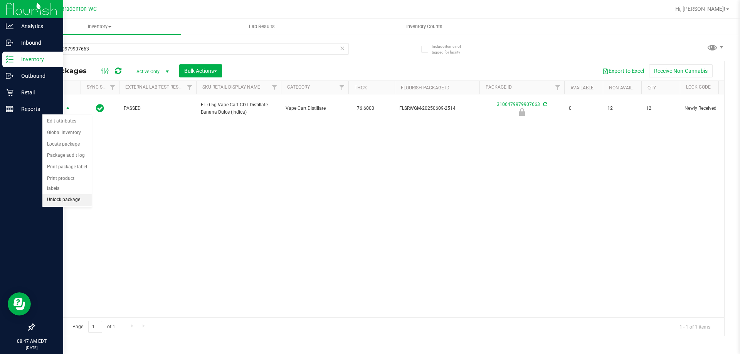
click at [67, 194] on li "Unlock package" at bounding box center [66, 200] width 49 height 12
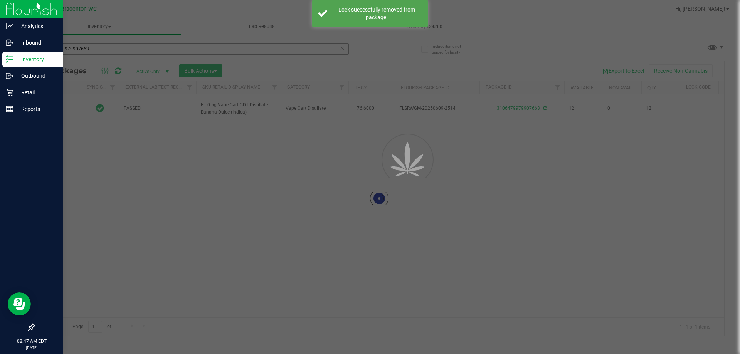
click at [98, 50] on div at bounding box center [370, 177] width 740 height 354
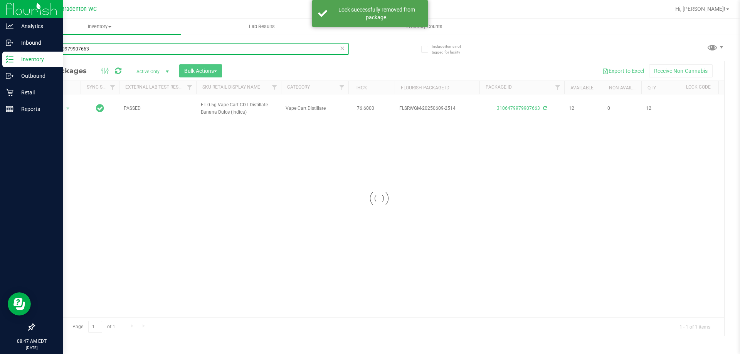
click at [98, 50] on input "3106479979907663" at bounding box center [191, 49] width 315 height 12
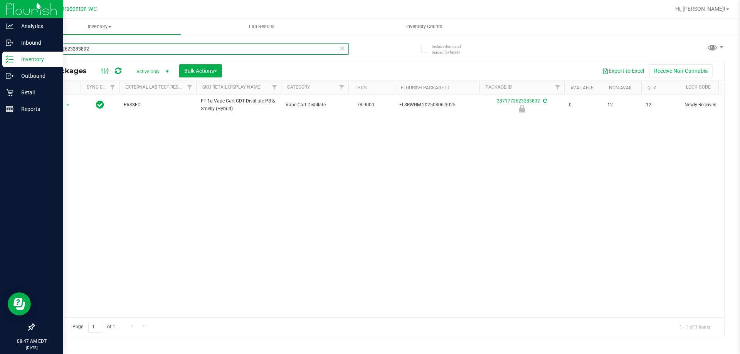
type input "2871772623283802"
click at [55, 116] on div "Action Action Edit attributes Global inventory Locate package Package audit log…" at bounding box center [379, 205] width 690 height 223
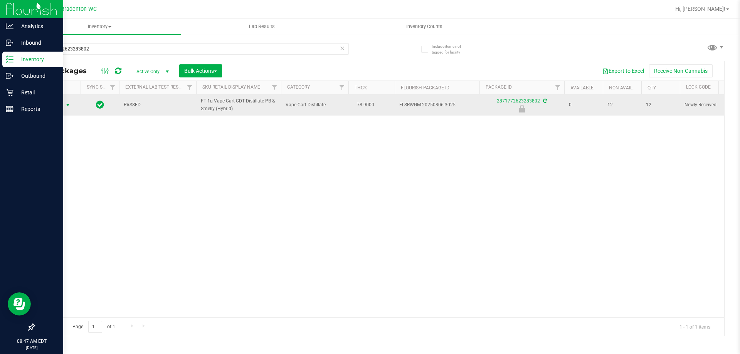
click at [59, 108] on span "Action" at bounding box center [52, 105] width 21 height 11
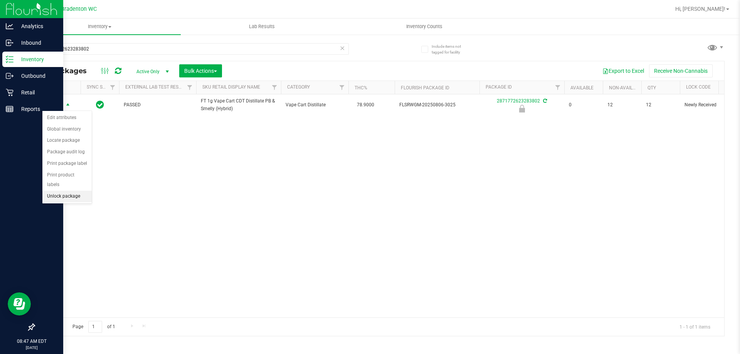
click at [64, 191] on li "Unlock package" at bounding box center [66, 197] width 49 height 12
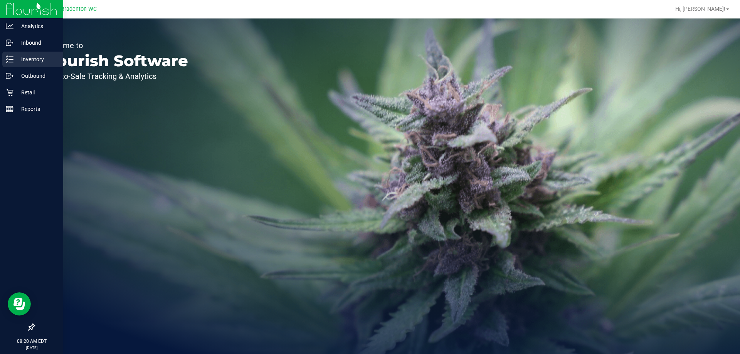
click at [13, 59] on line at bounding box center [11, 59] width 4 height 0
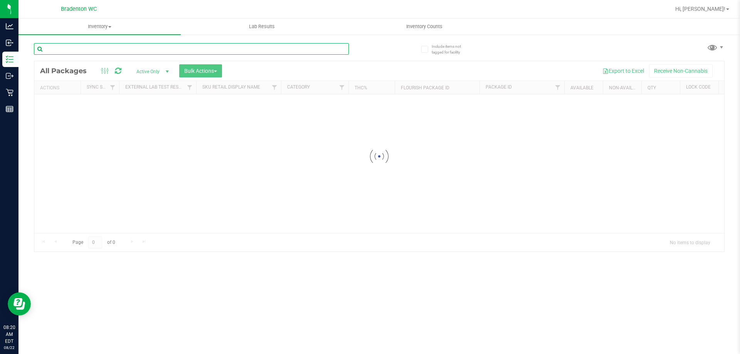
click at [76, 45] on input "text" at bounding box center [191, 49] width 315 height 12
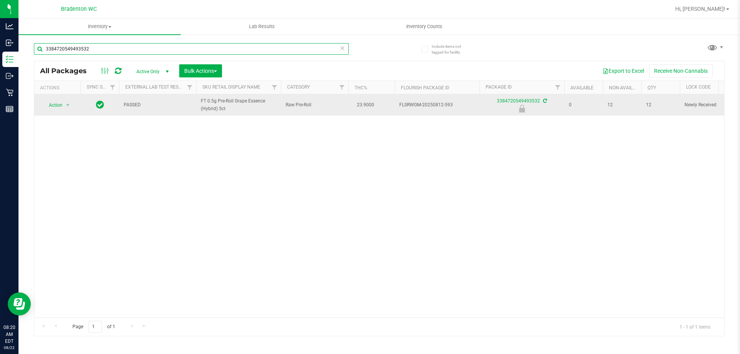
type input "3384720549493532"
click at [56, 106] on span "Action" at bounding box center [52, 105] width 21 height 11
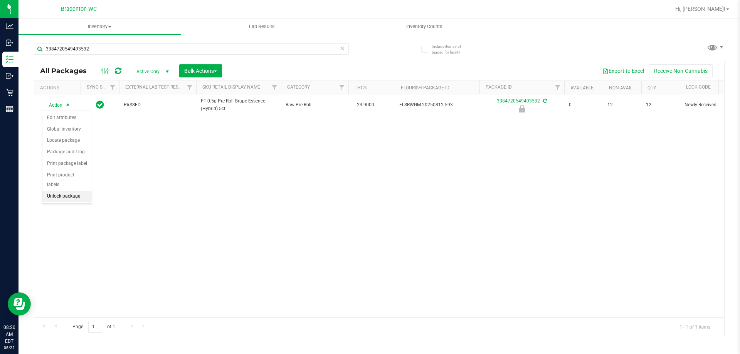
click at [60, 191] on li "Unlock package" at bounding box center [66, 197] width 49 height 12
click at [108, 55] on div "2871772623283802" at bounding box center [191, 52] width 315 height 18
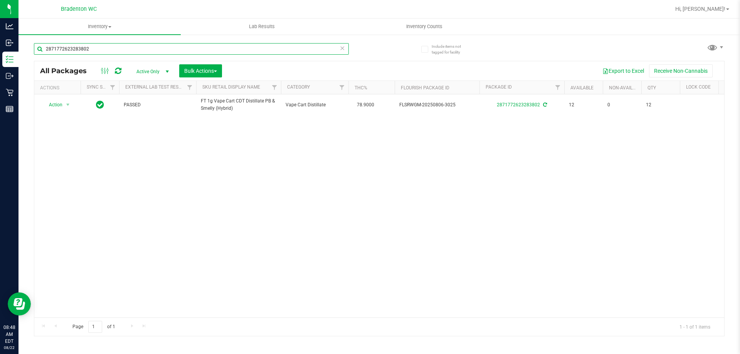
click at [108, 50] on input "2871772623283802" at bounding box center [191, 49] width 315 height 12
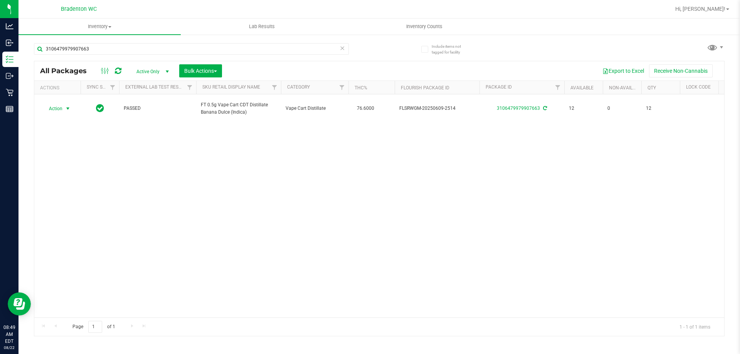
drag, startPoint x: 66, startPoint y: 106, endPoint x: 68, endPoint y: 114, distance: 8.2
click at [65, 106] on span "select" at bounding box center [68, 109] width 6 height 6
click at [165, 161] on div "Action Action Adjust qty Create package Edit attributes Global inventory Locate…" at bounding box center [379, 205] width 690 height 223
click at [125, 43] on input "3106479979907663" at bounding box center [191, 49] width 315 height 12
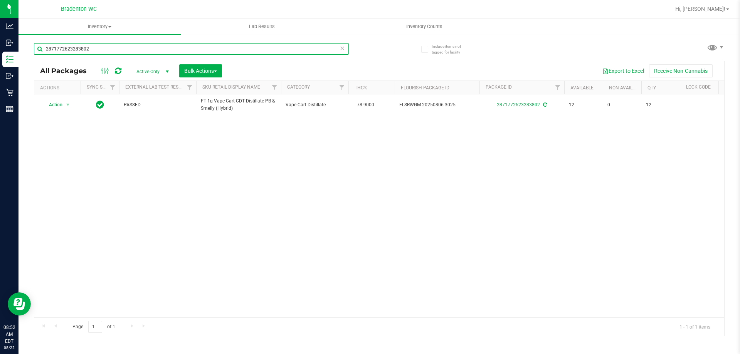
click at [134, 45] on input "2871772623283802" at bounding box center [191, 49] width 315 height 12
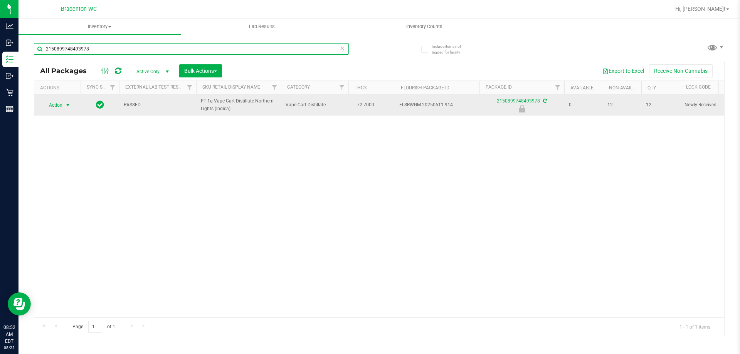
type input "2150899748493978"
click at [64, 108] on span "select" at bounding box center [68, 105] width 10 height 11
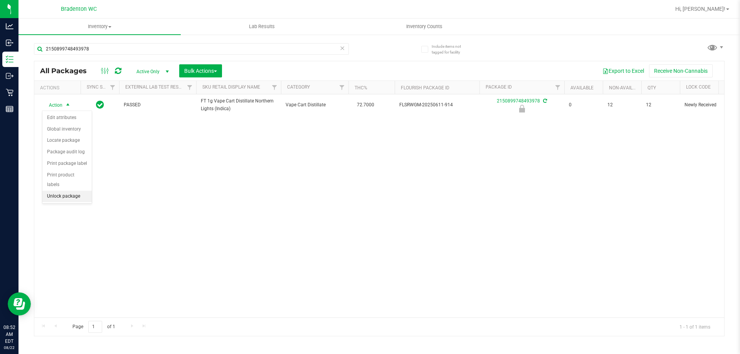
click at [73, 191] on li "Unlock package" at bounding box center [66, 197] width 49 height 12
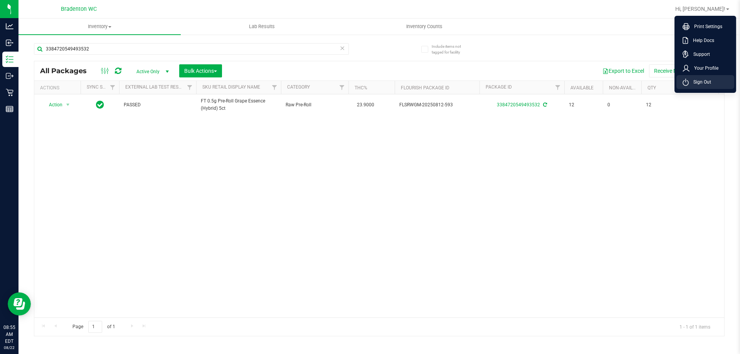
click at [703, 82] on span "Sign Out" at bounding box center [700, 82] width 22 height 8
